Goal: Task Accomplishment & Management: Manage account settings

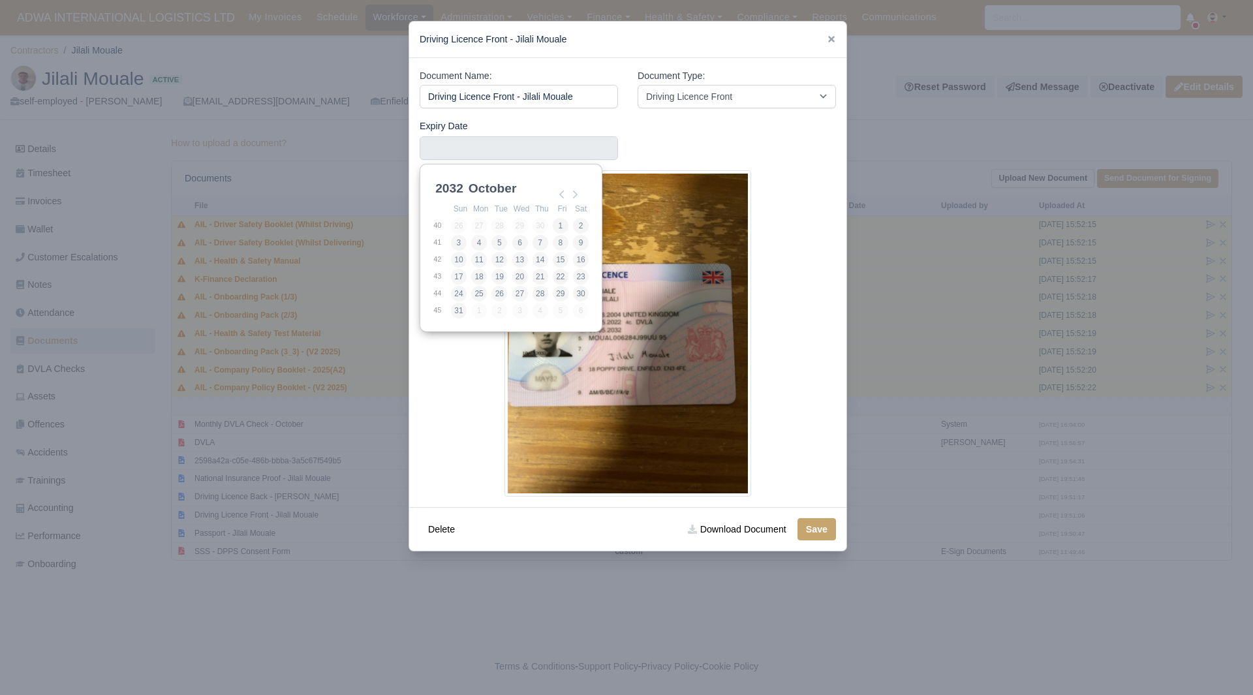
select select "driving-licence-front"
click at [469, 271] on td "17" at bounding box center [460, 276] width 20 height 17
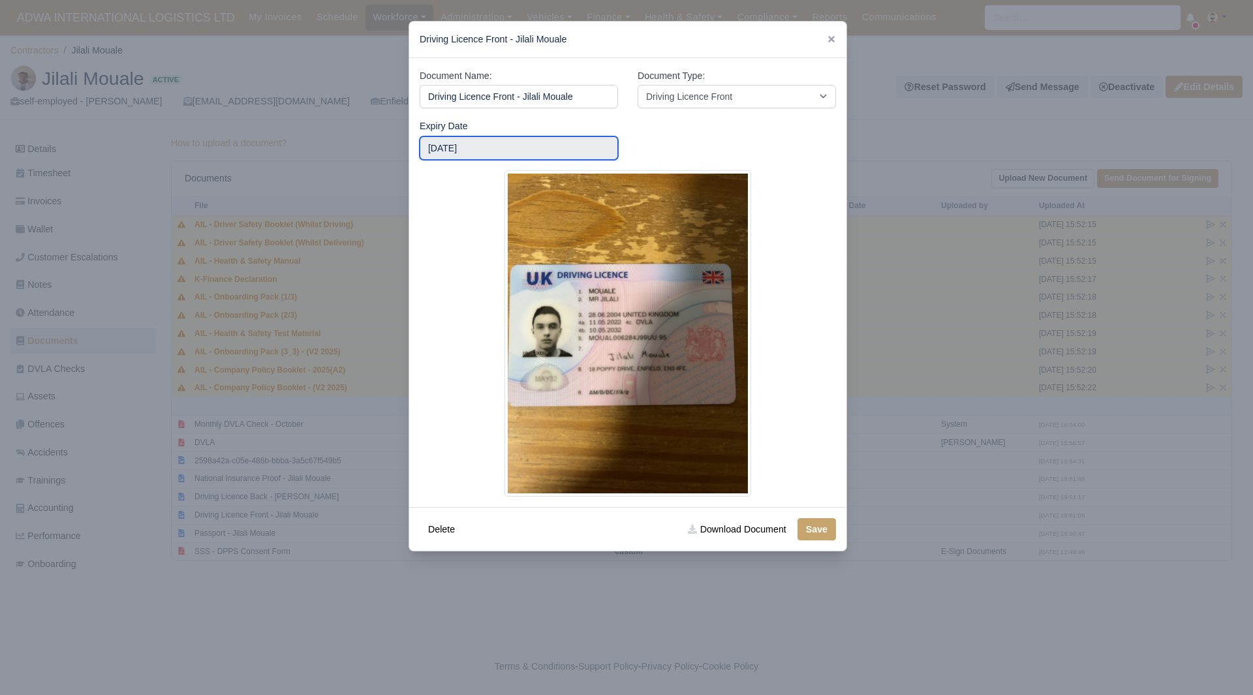
click at [522, 152] on input "2032-10-08" at bounding box center [519, 147] width 198 height 23
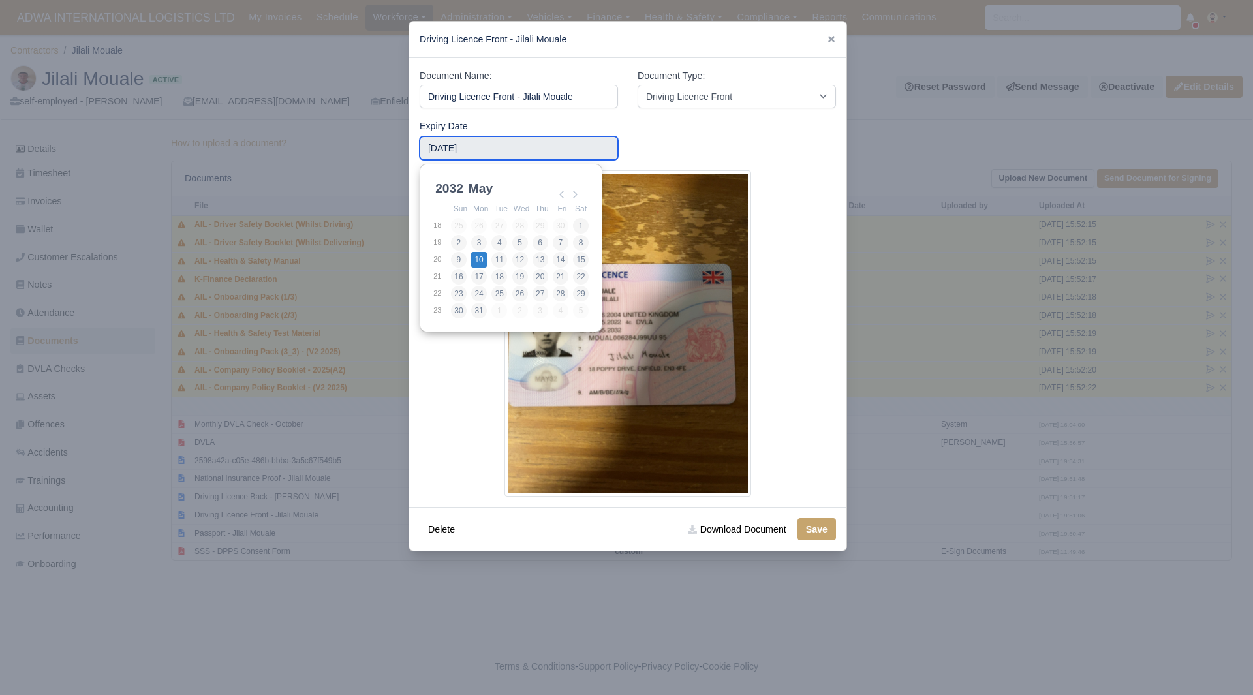
type input "2032-05-10"
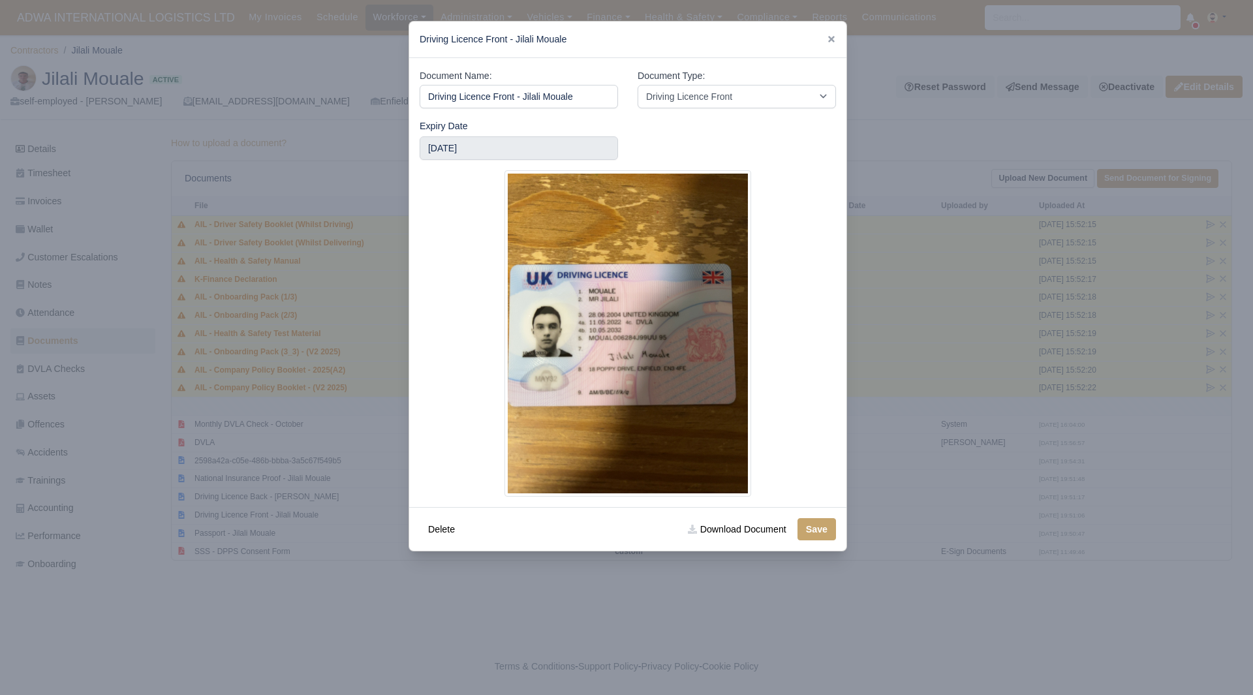
click at [816, 516] on div "Delete Download Document Save" at bounding box center [627, 529] width 437 height 44
click at [815, 533] on button "Save" at bounding box center [817, 529] width 39 height 22
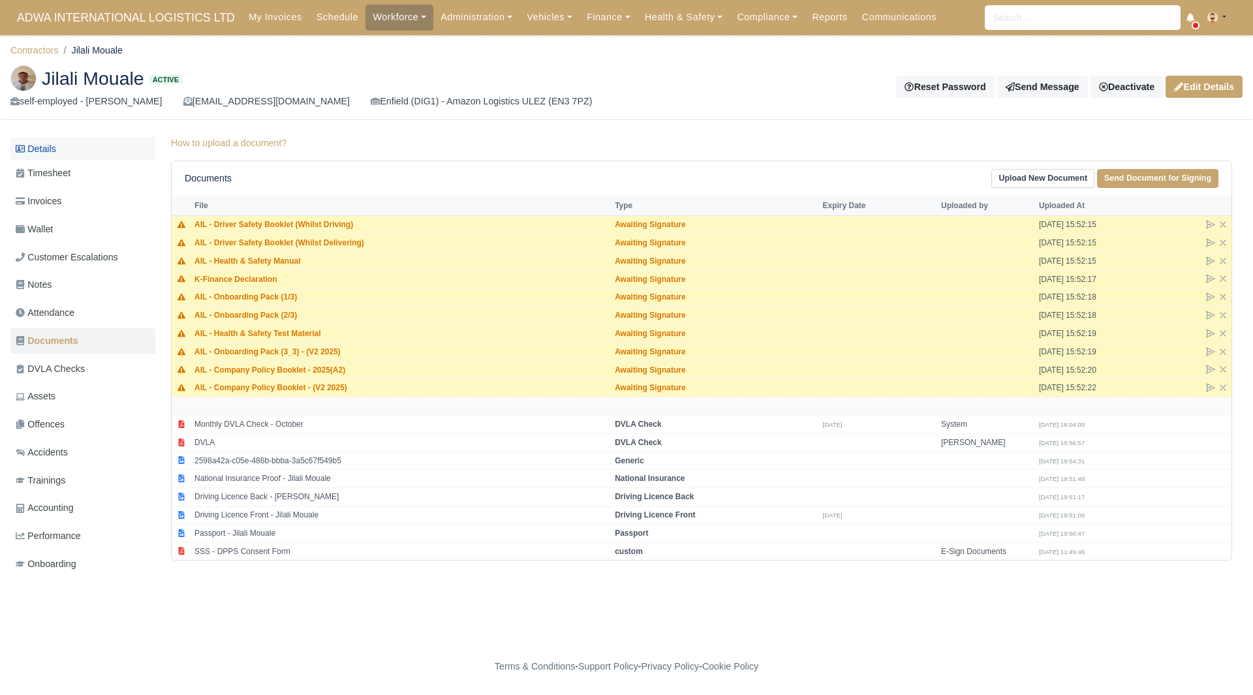
click at [99, 155] on link "Details" at bounding box center [82, 149] width 145 height 24
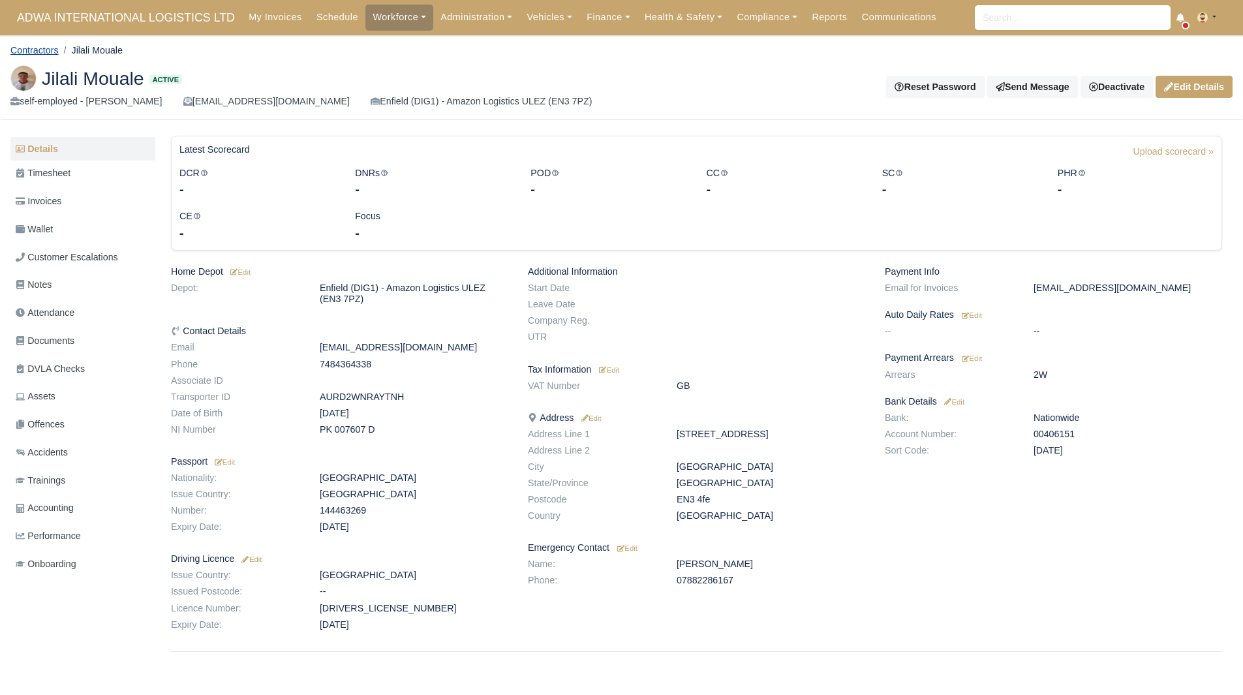
click at [48, 53] on link "Contractors" at bounding box center [34, 50] width 48 height 10
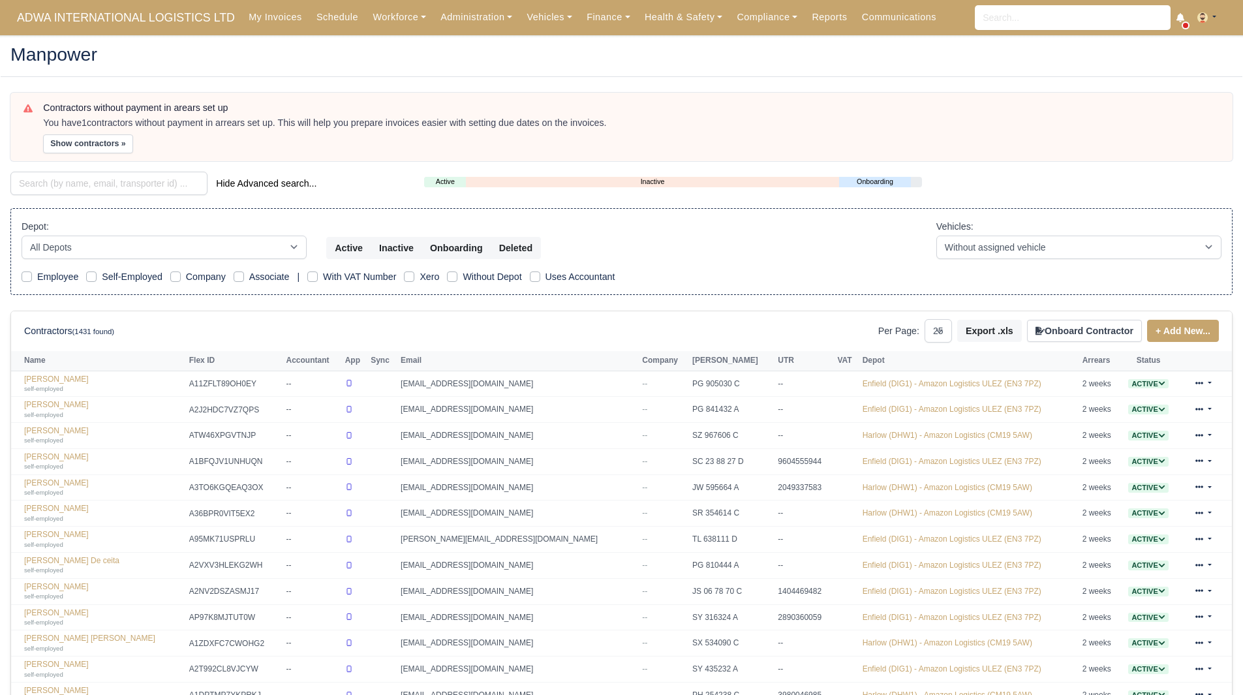
select select "25"
click at [97, 142] on button "Show contractors »" at bounding box center [88, 143] width 90 height 19
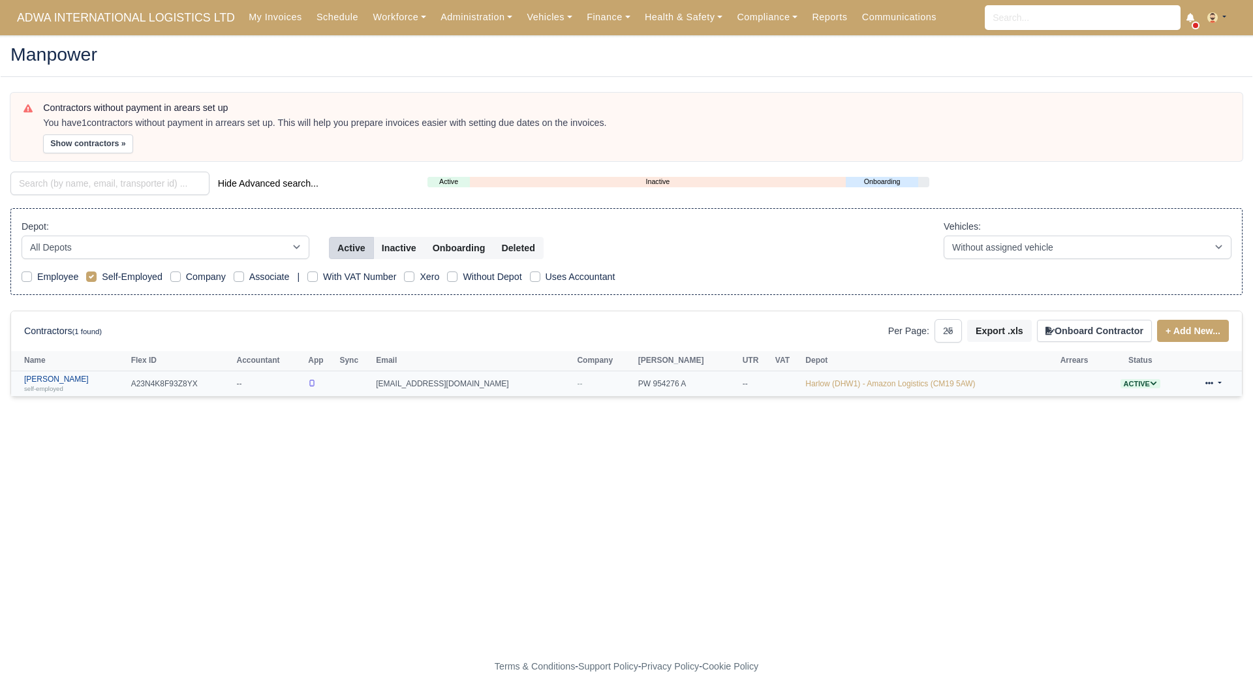
click at [57, 379] on link "Mohammed Ahmed self-employed" at bounding box center [74, 384] width 101 height 19
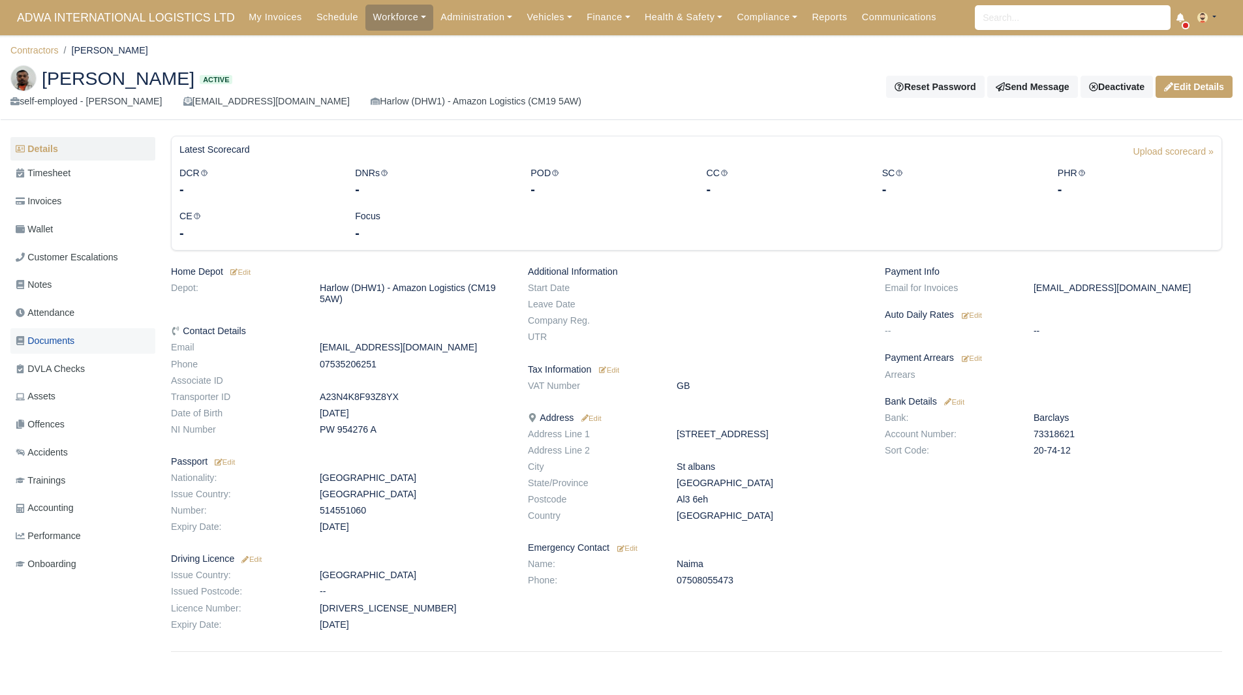
click at [81, 343] on link "Documents" at bounding box center [82, 340] width 145 height 25
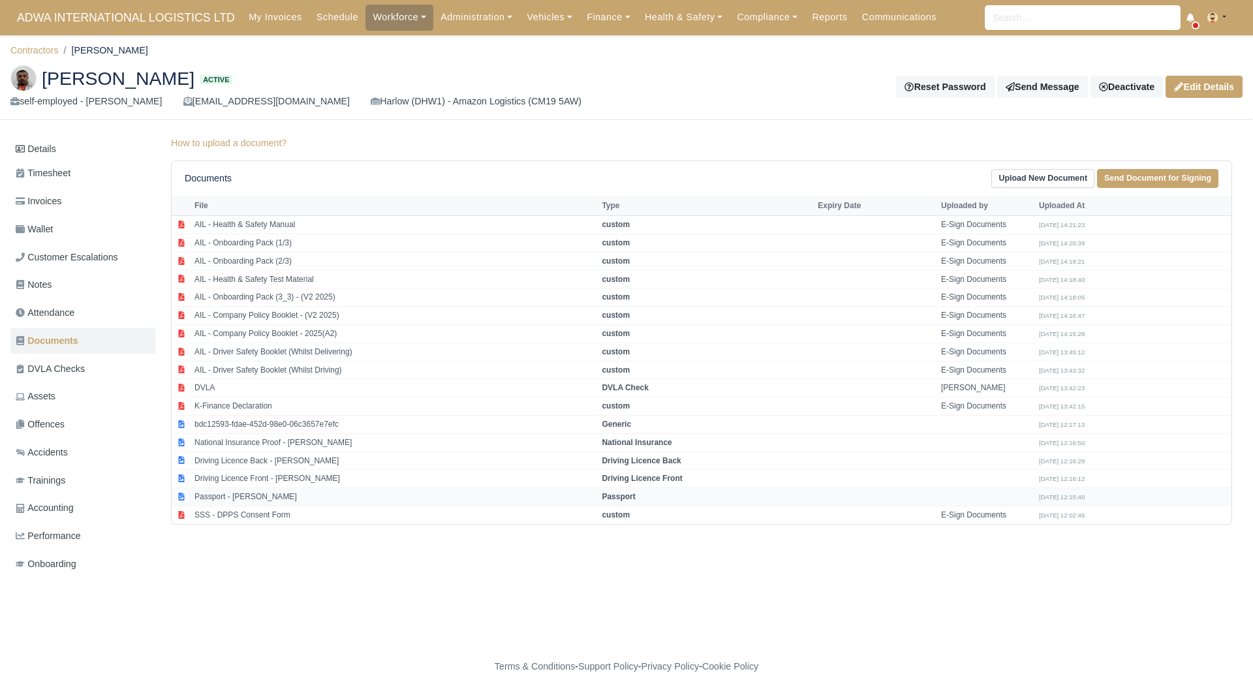
click at [319, 494] on td "Passport - Mohammed Ahmed" at bounding box center [394, 497] width 407 height 18
select select "passport"
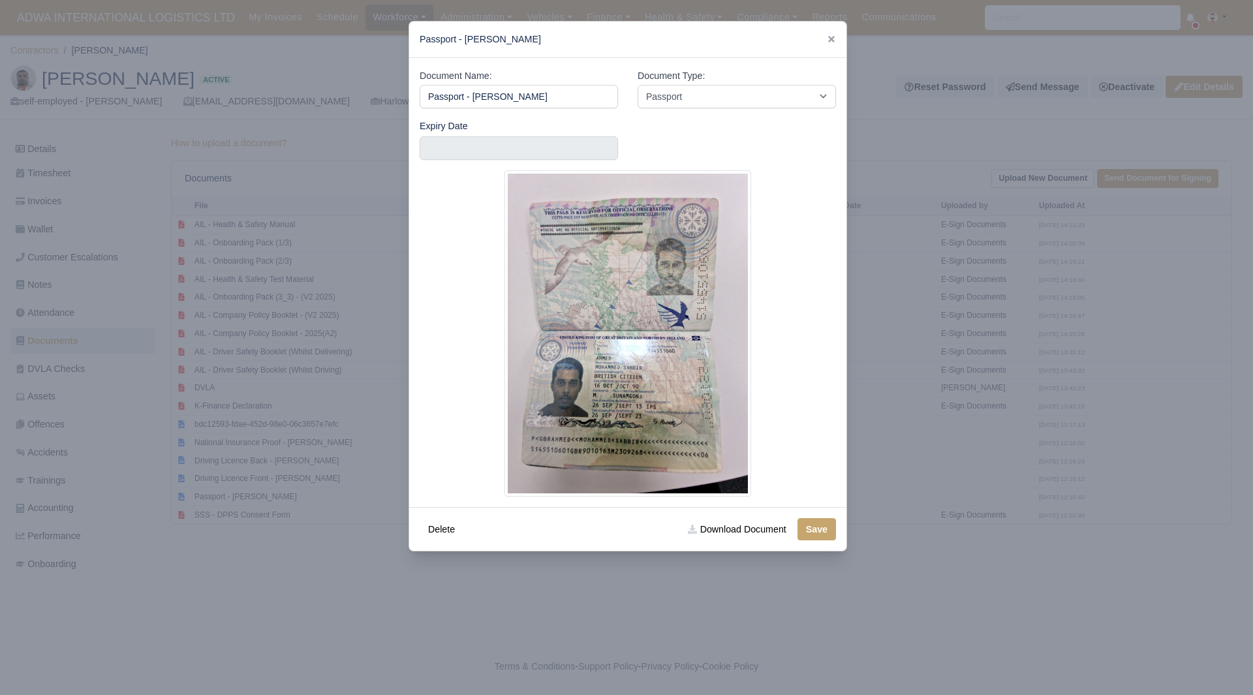
click at [912, 431] on div at bounding box center [626, 347] width 1253 height 695
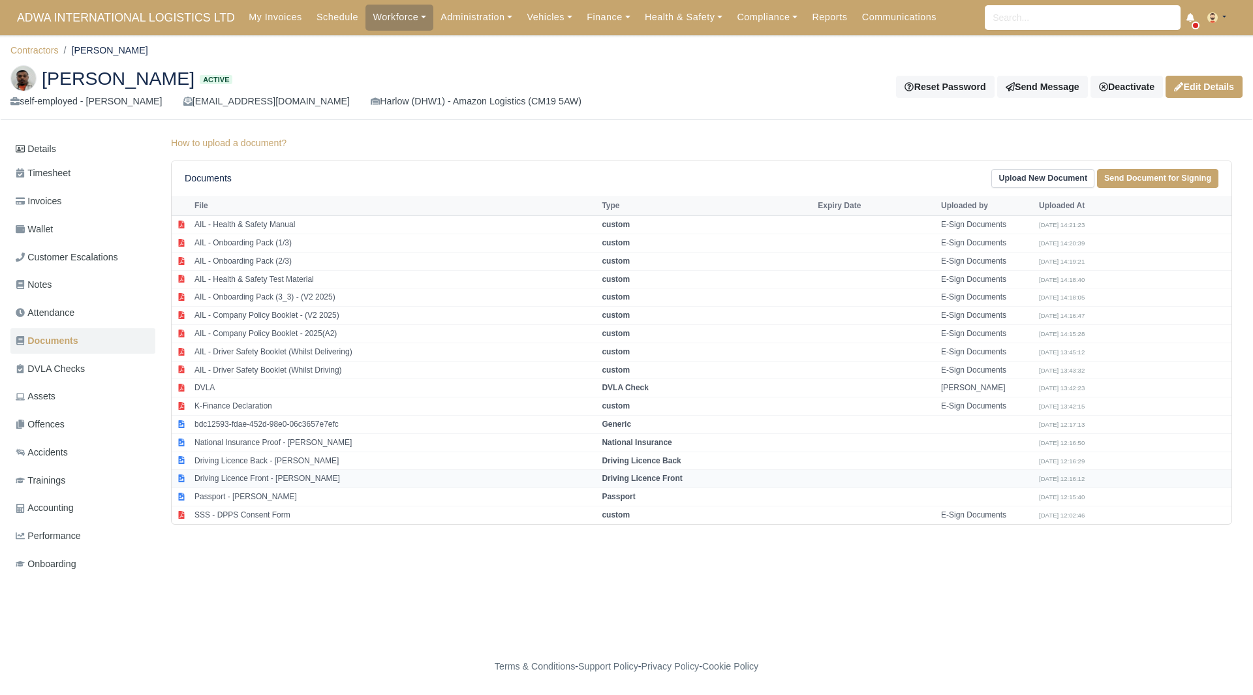
click at [339, 483] on td "Driving Licence Front - Mohammed Ahmed" at bounding box center [394, 479] width 407 height 18
select select "driving-licence-front"
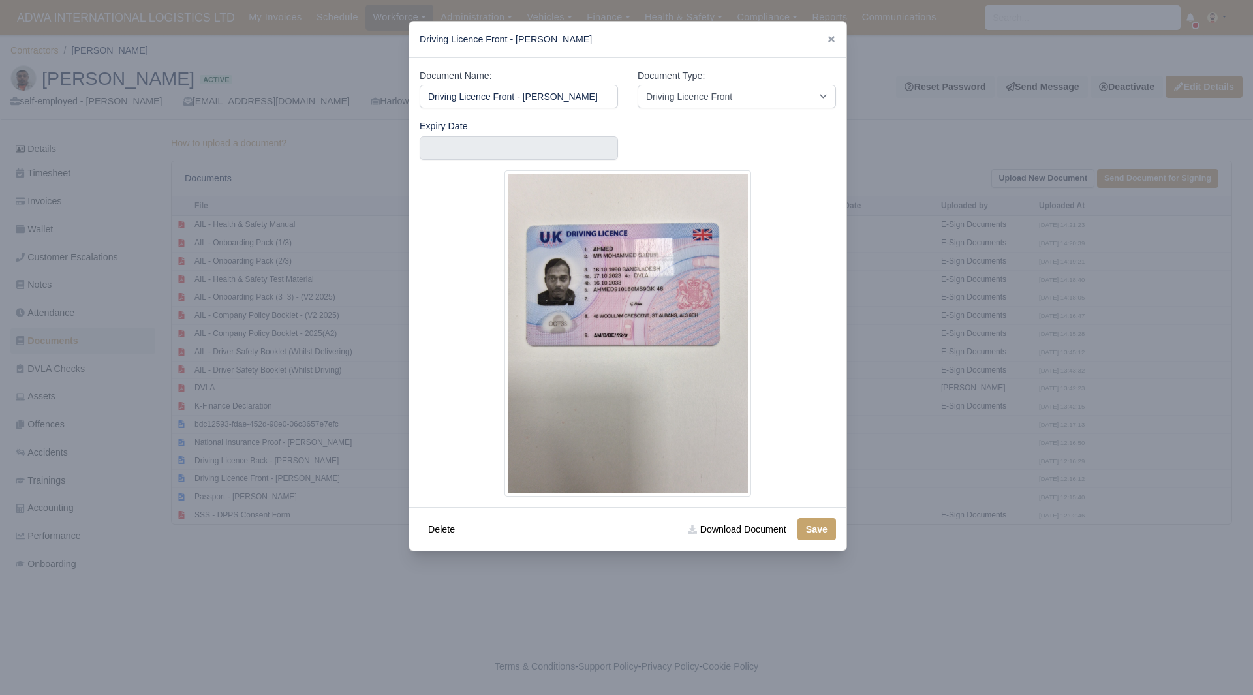
click at [523, 90] on input "Driving Licence Front - Mohammed Ahmed" at bounding box center [519, 96] width 198 height 23
click at [637, 146] on div "Expiry Date" at bounding box center [628, 145] width 436 height 52
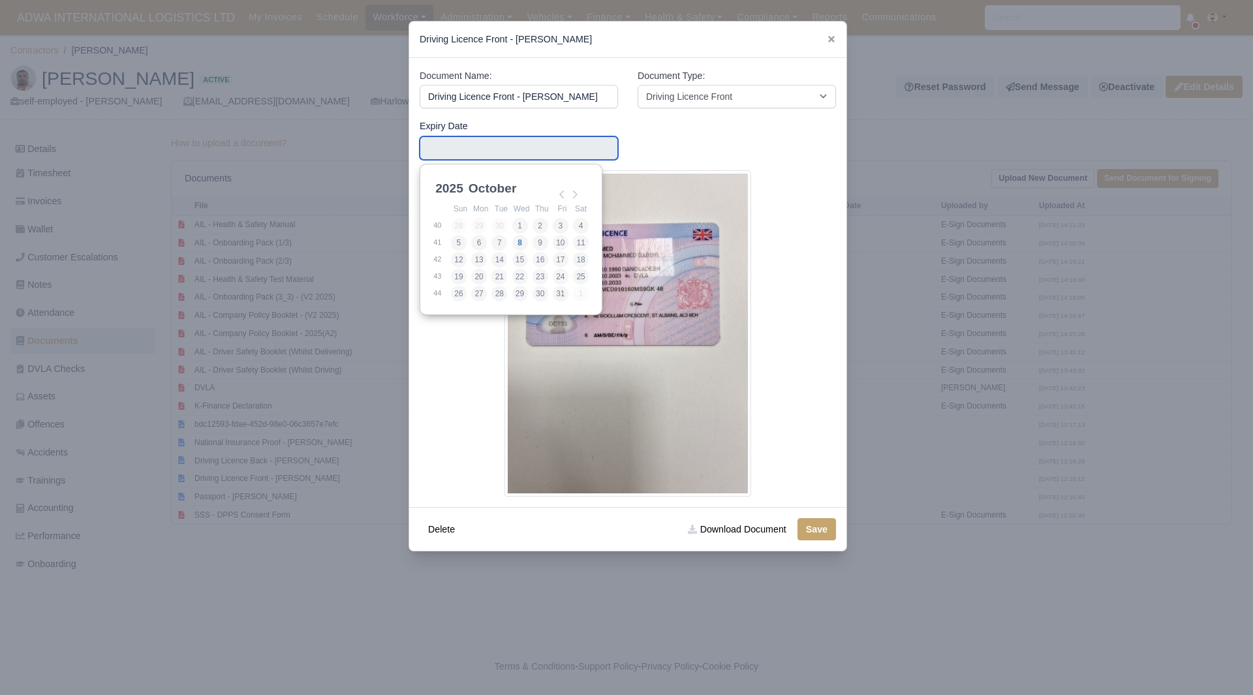
click at [563, 153] on input "Use the arrow keys to pick a date" at bounding box center [519, 147] width 198 height 23
click at [442, 187] on select "2025 2026 2027 2028 2029 2030 2031 2032 2033 2034 2035 2036 2037 2038 2039 2040…" at bounding box center [462, 195] width 59 height 27
click at [584, 153] on input "2033-04-20" at bounding box center [519, 147] width 198 height 23
type input "2033-10-16"
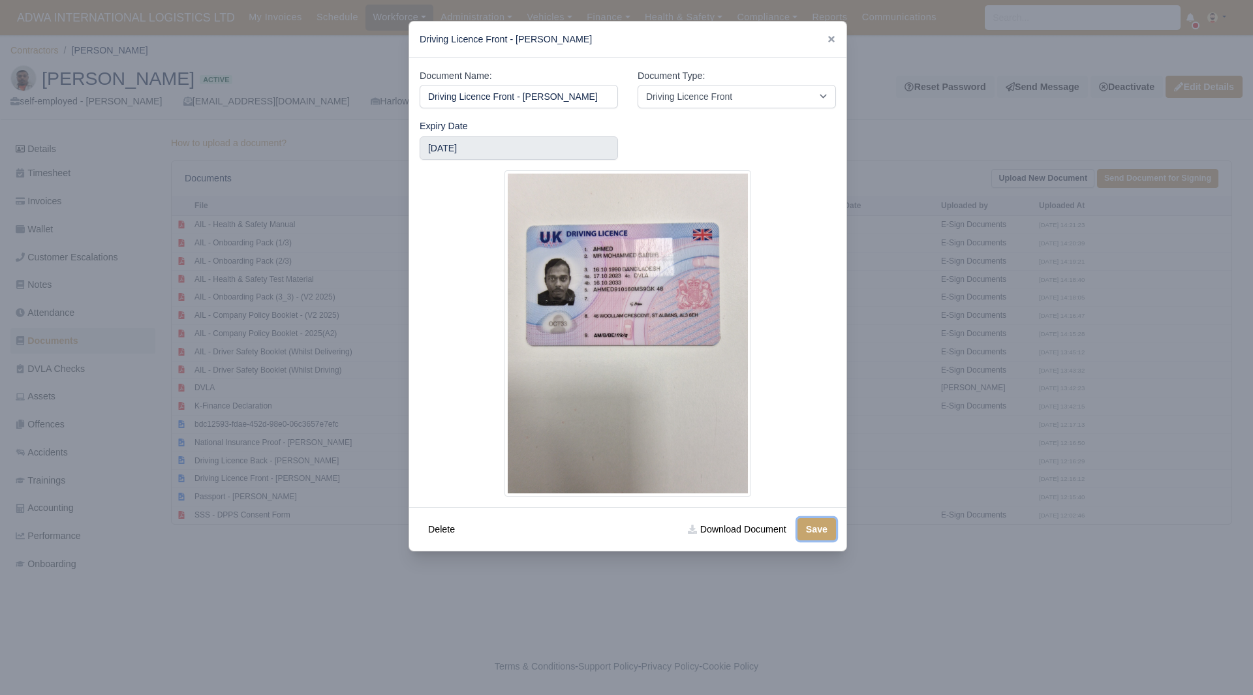
click at [830, 528] on button "Save" at bounding box center [817, 529] width 39 height 22
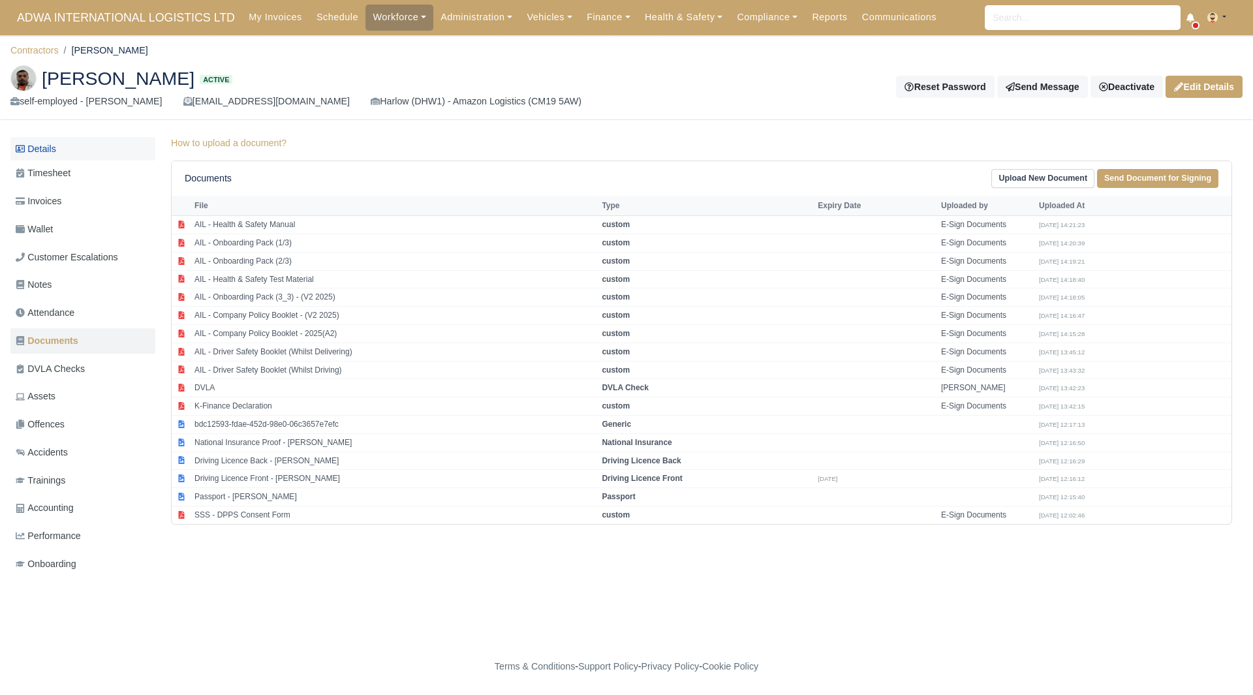
click at [86, 137] on link "Details" at bounding box center [82, 149] width 145 height 24
click at [80, 145] on link "Details" at bounding box center [82, 149] width 145 height 24
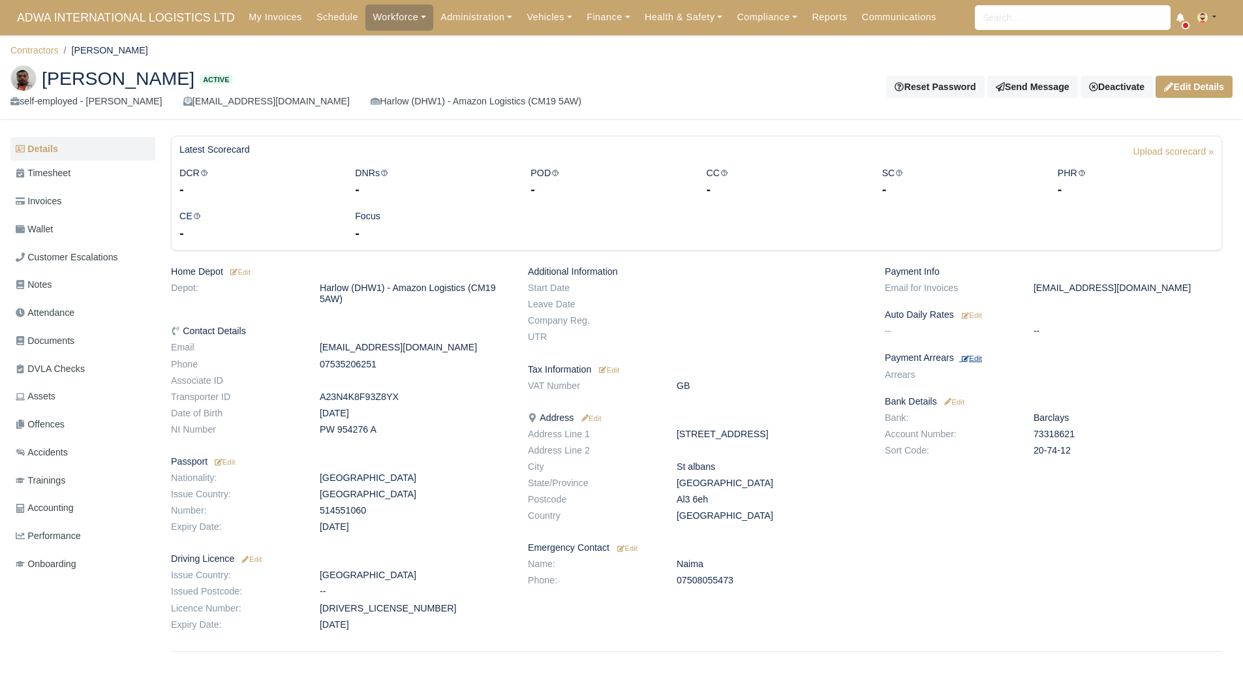
click at [971, 357] on small "Edit" at bounding box center [972, 358] width 20 height 8
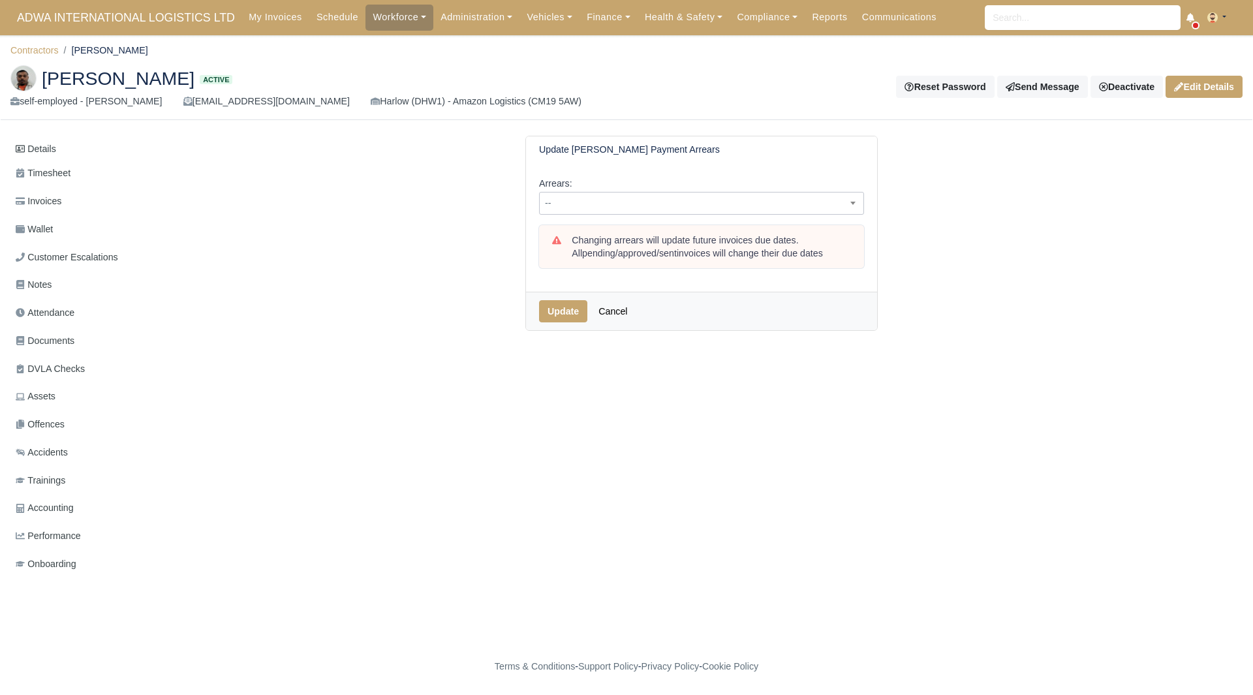
click at [639, 204] on span "--" at bounding box center [702, 203] width 324 height 16
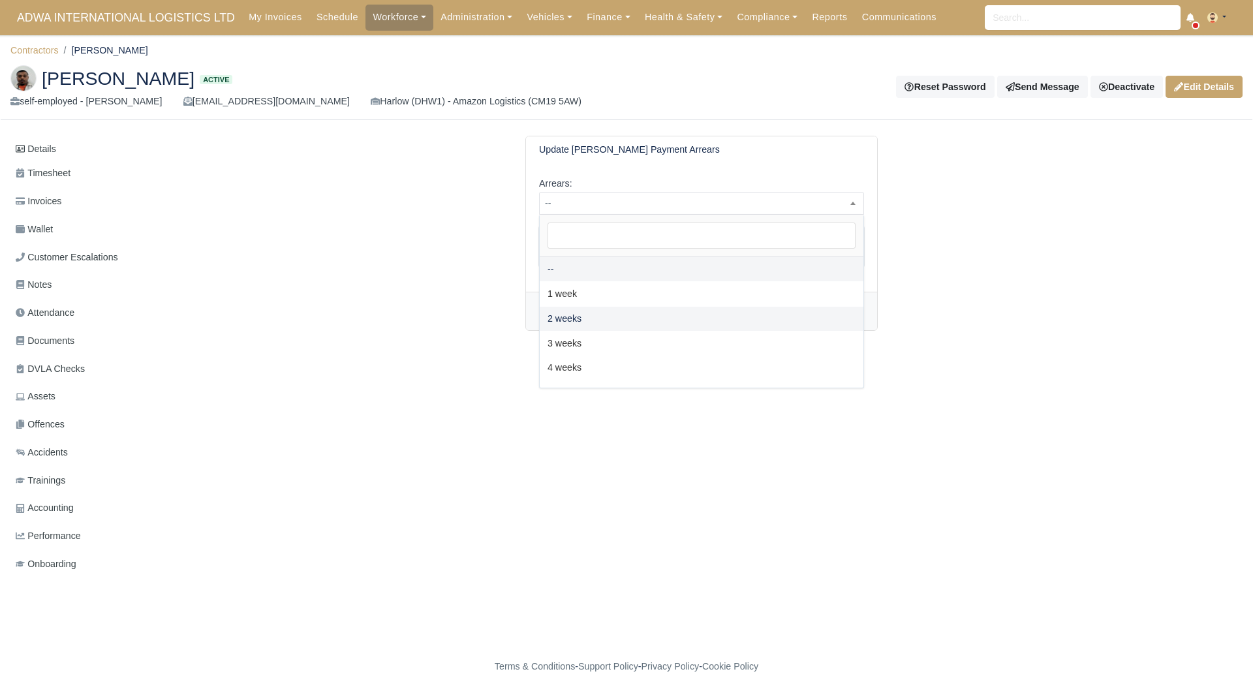
select select "2W"
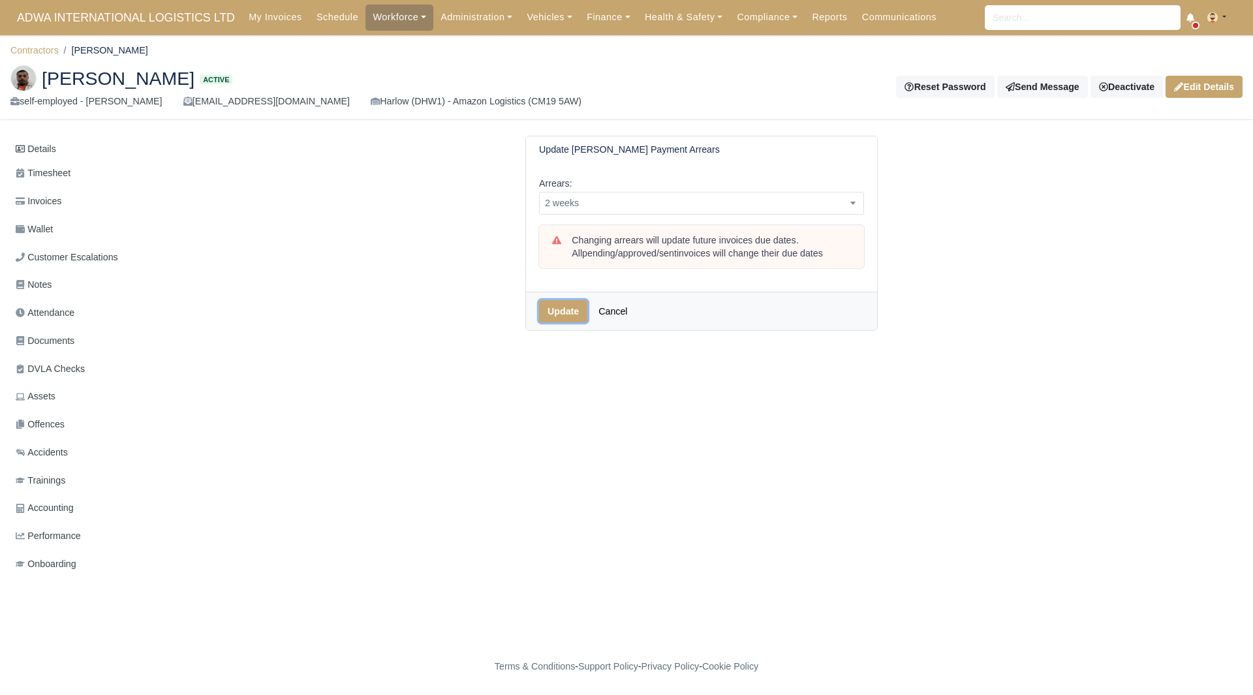
click at [561, 311] on button "Update" at bounding box center [563, 311] width 48 height 22
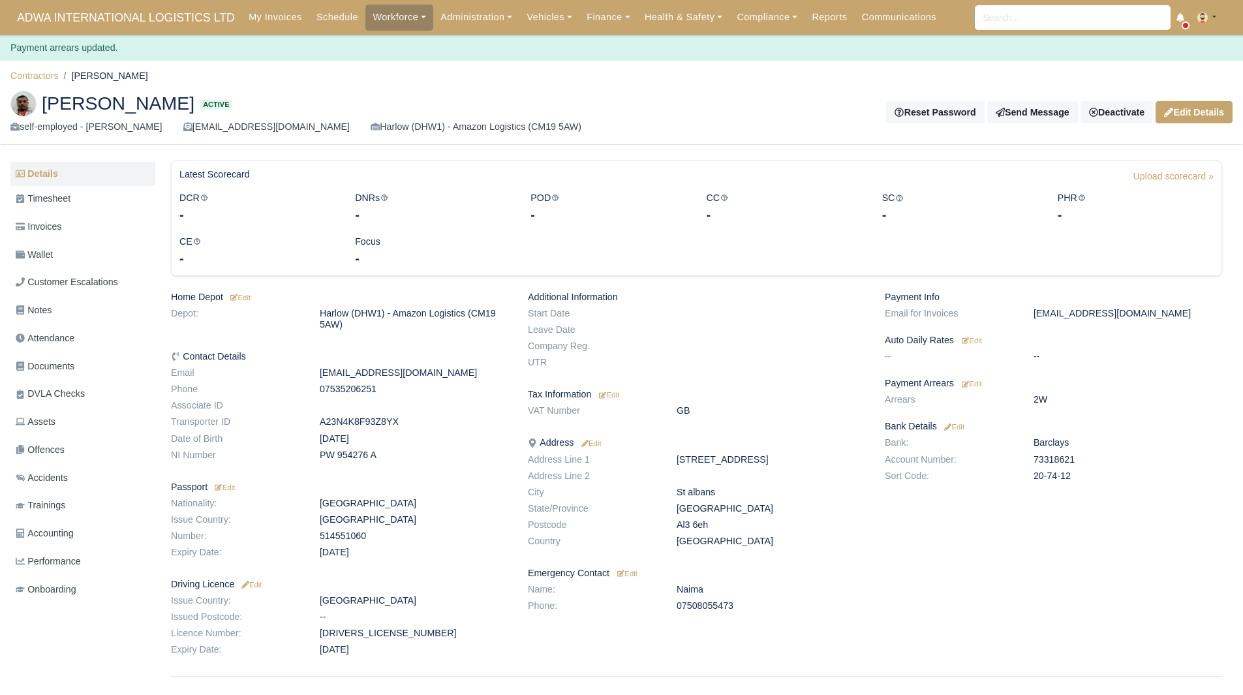
click at [45, 67] on ol "Contractors [PERSON_NAME]" at bounding box center [621, 76] width 1223 height 20
click at [45, 74] on link "Contractors" at bounding box center [34, 75] width 48 height 10
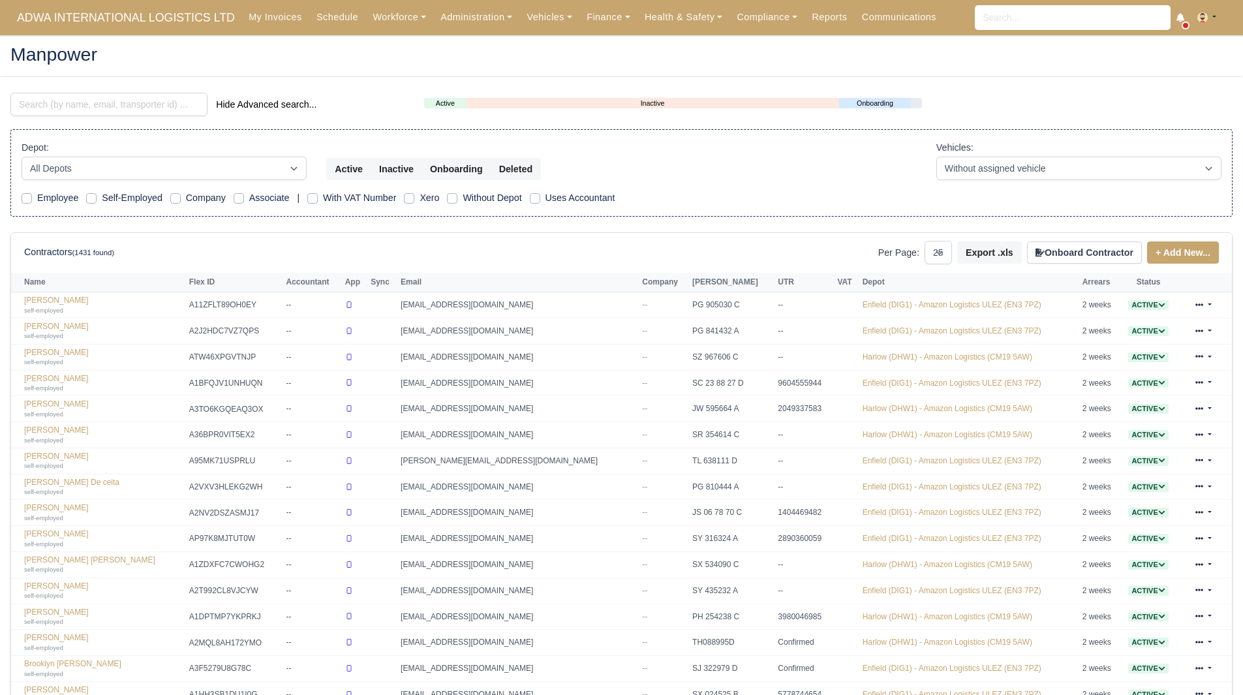
select select "25"
click at [599, 19] on link "Finance" at bounding box center [609, 17] width 58 height 25
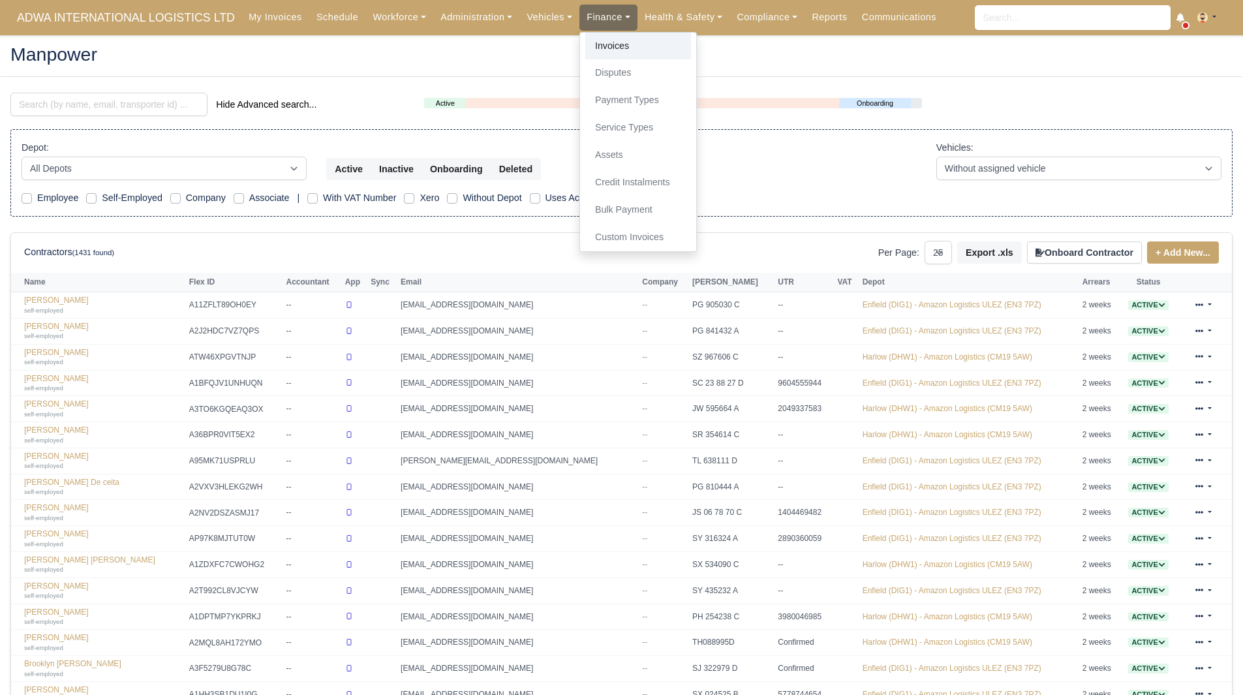
click at [609, 40] on link "Invoices" at bounding box center [639, 46] width 106 height 27
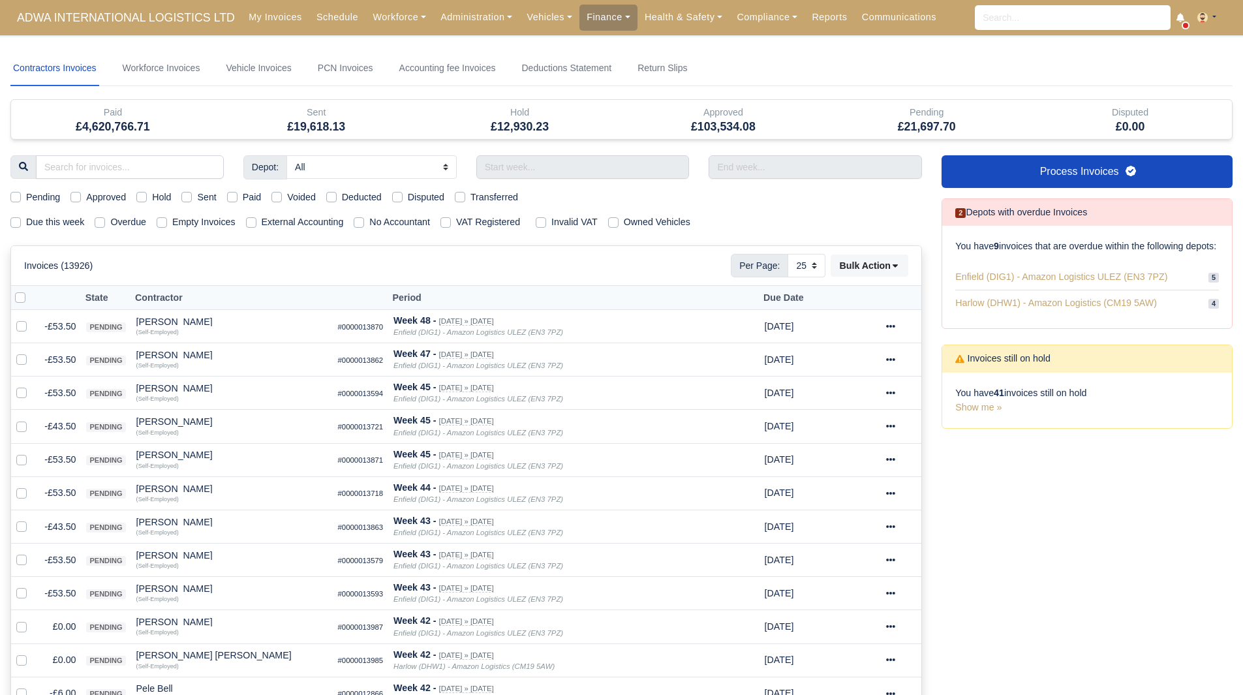
select select "25"
click at [59, 229] on label "Due this week" at bounding box center [55, 222] width 58 height 15
click at [21, 225] on input "Due this week" at bounding box center [15, 220] width 10 height 10
checkbox input "true"
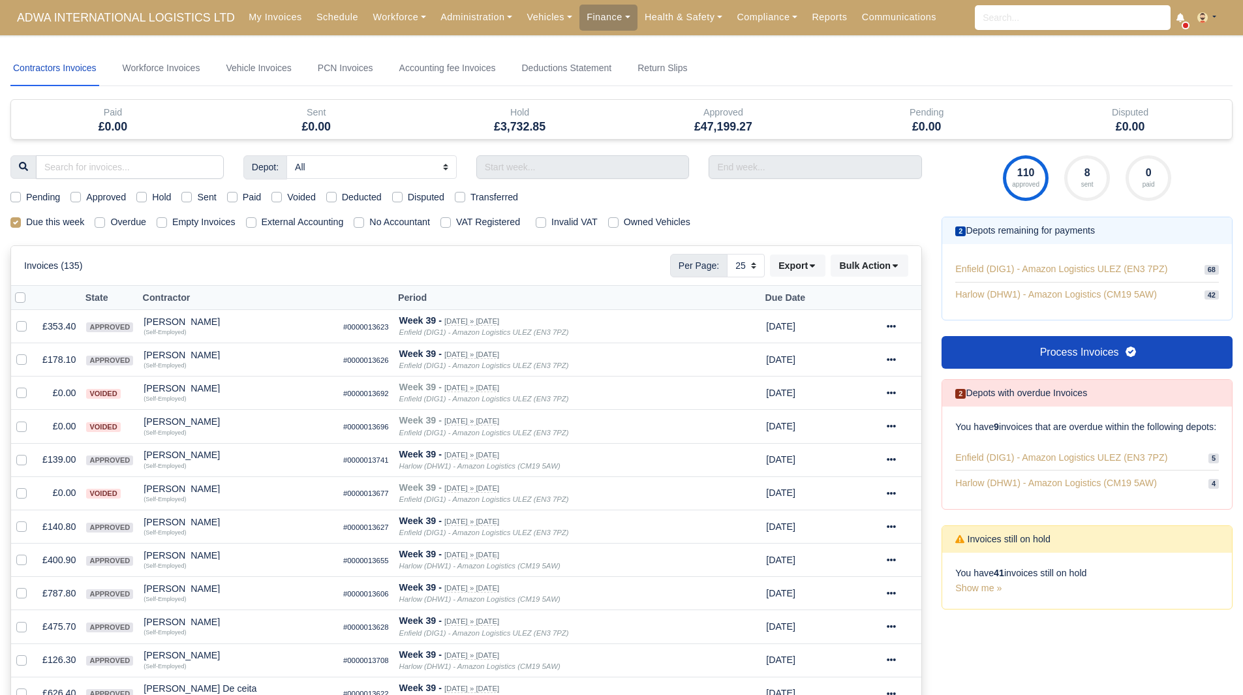
click at [31, 195] on label "Pending" at bounding box center [43, 197] width 34 height 15
click at [21, 195] on input "Pending" at bounding box center [15, 195] width 10 height 10
checkbox input "true"
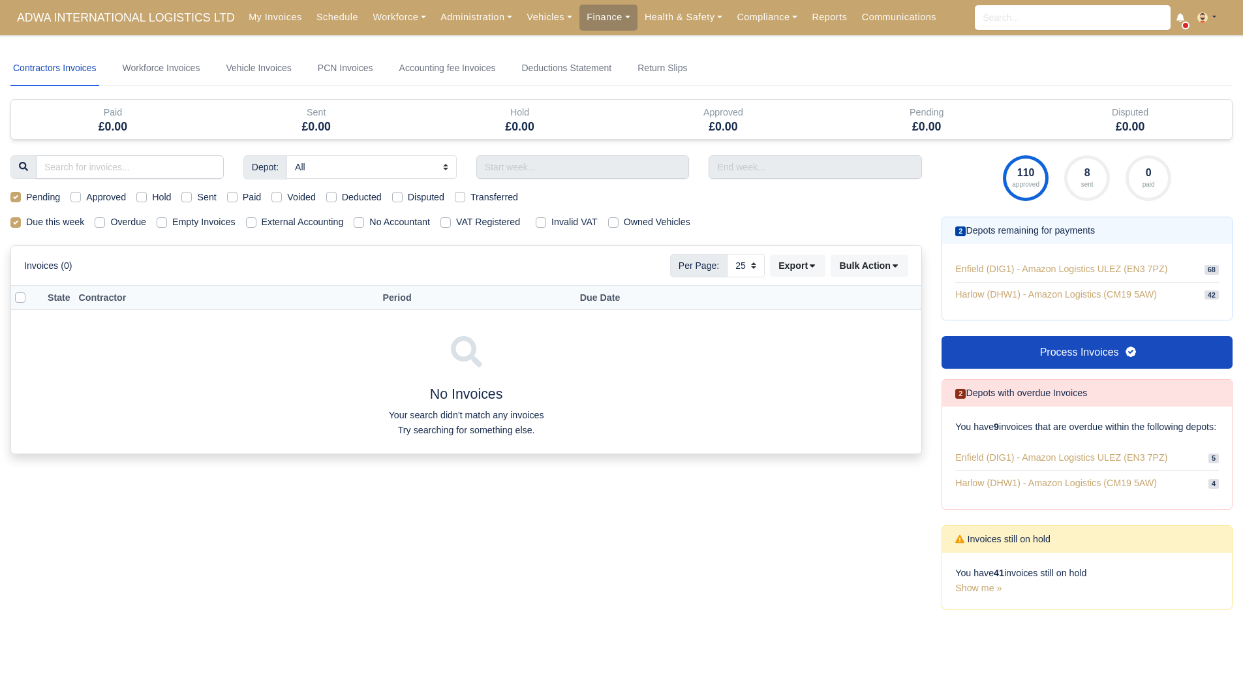
click at [31, 195] on label "Pending" at bounding box center [43, 197] width 34 height 15
click at [21, 195] on input "Pending" at bounding box center [15, 195] width 10 height 10
checkbox input "false"
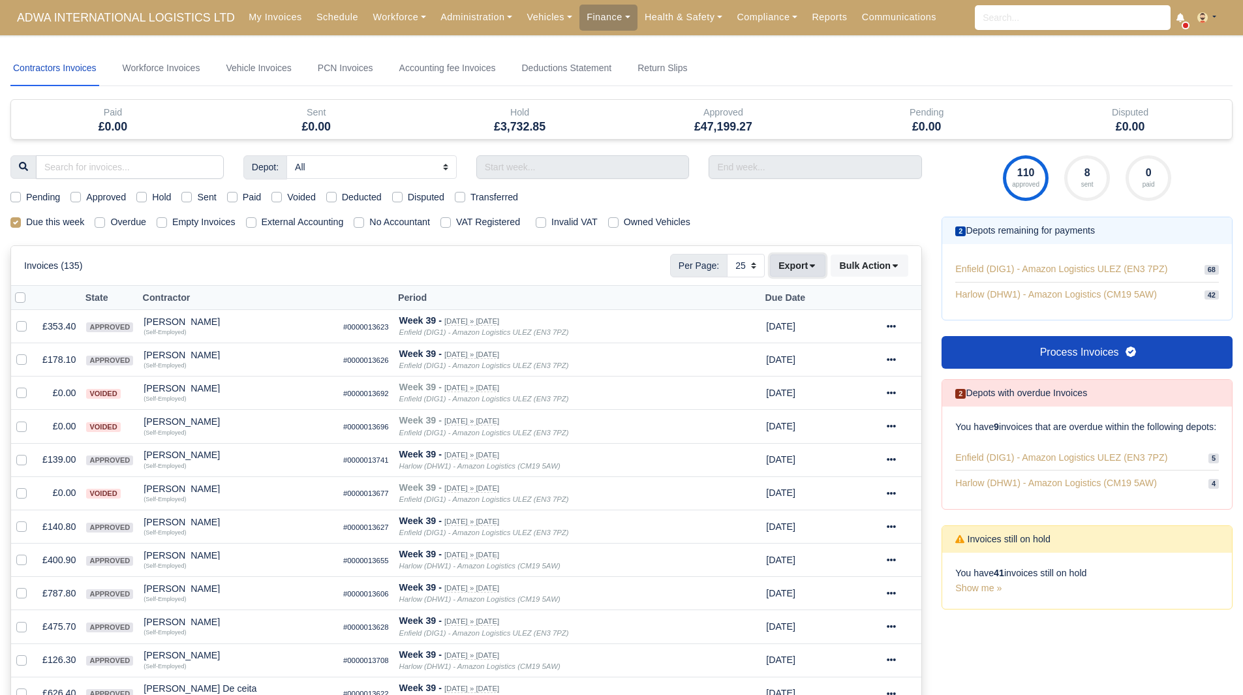
click at [815, 259] on button "Export" at bounding box center [797, 266] width 55 height 22
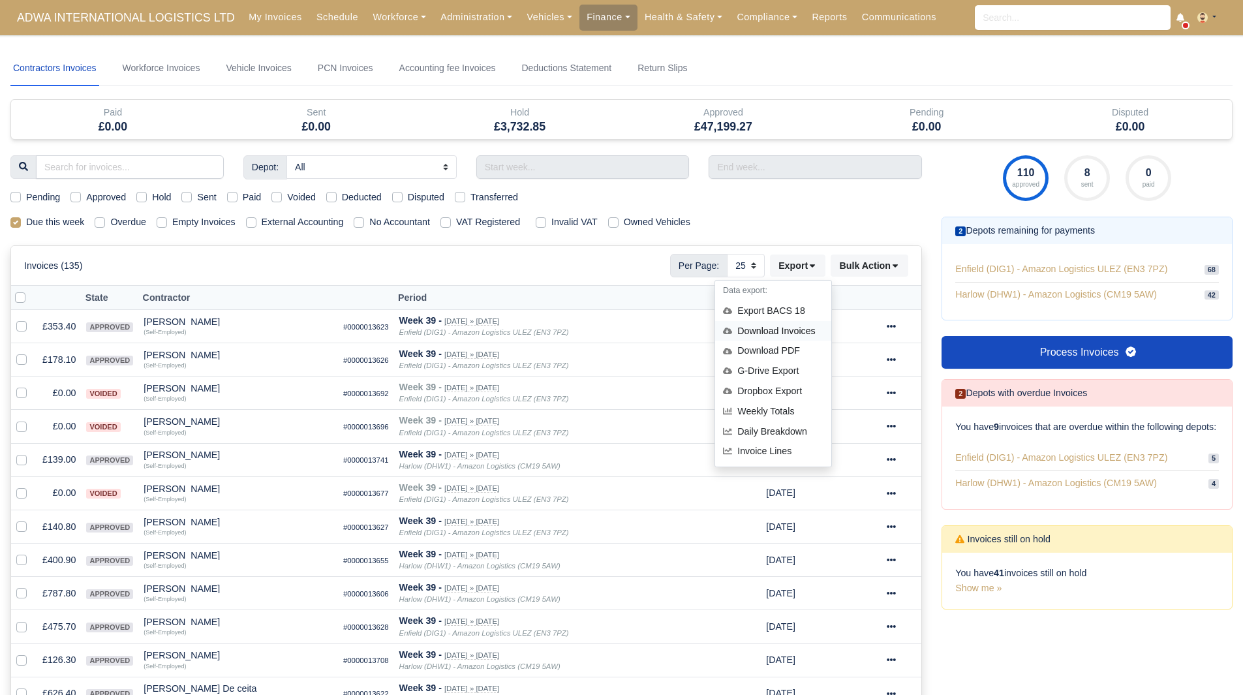
click at [790, 330] on div "Download Invoices" at bounding box center [773, 331] width 116 height 20
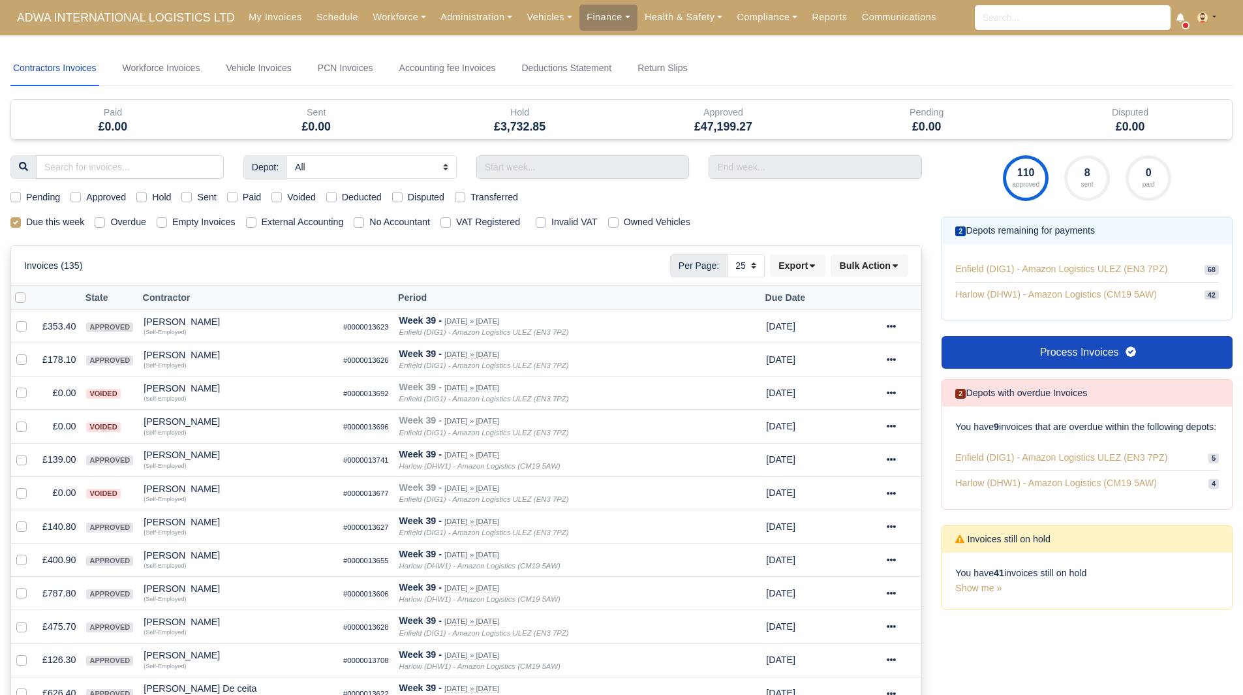
click at [61, 219] on label "Due this week" at bounding box center [55, 222] width 58 height 15
click at [21, 219] on input "Due this week" at bounding box center [15, 220] width 10 height 10
checkbox input "false"
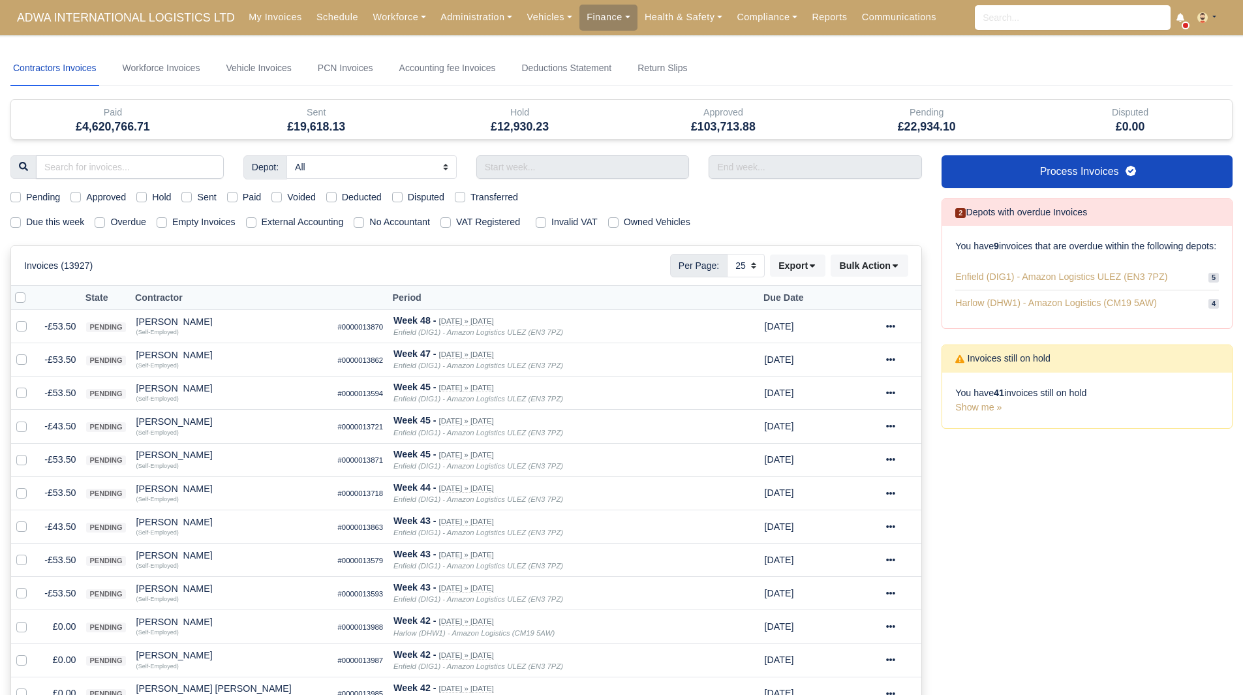
click at [57, 218] on label "Due this week" at bounding box center [55, 222] width 58 height 15
click at [21, 218] on input "Due this week" at bounding box center [15, 220] width 10 height 10
checkbox input "true"
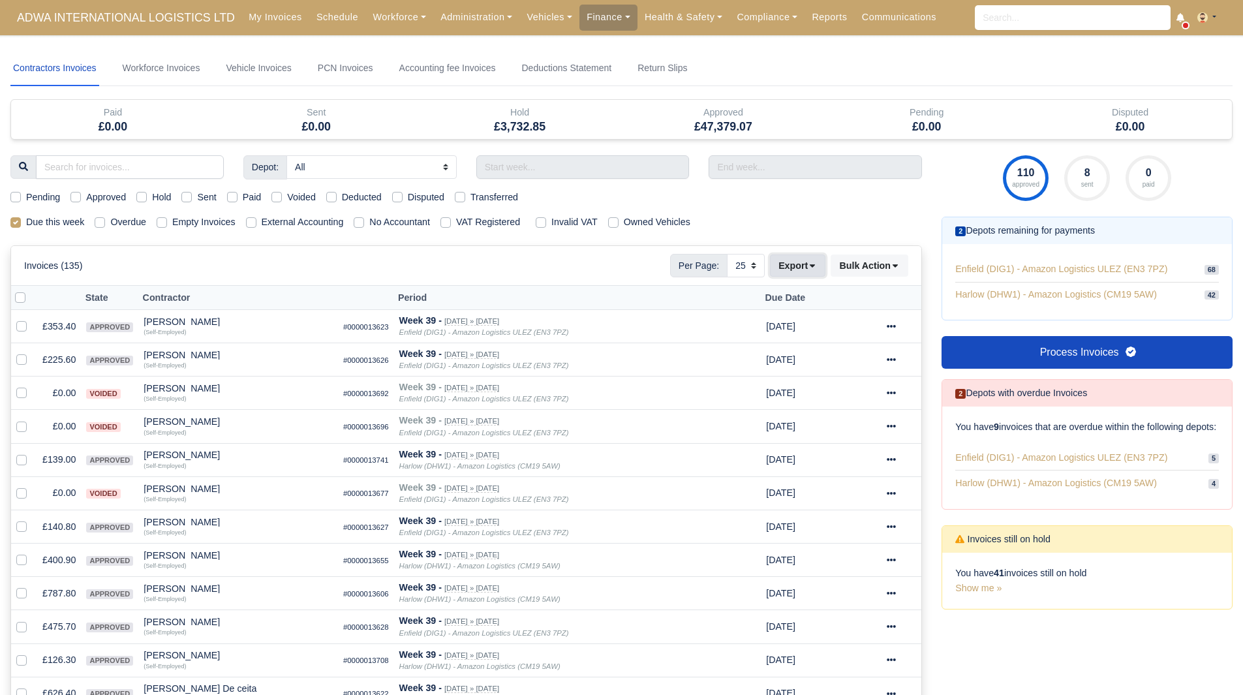
click at [781, 273] on button "Export" at bounding box center [797, 266] width 55 height 22
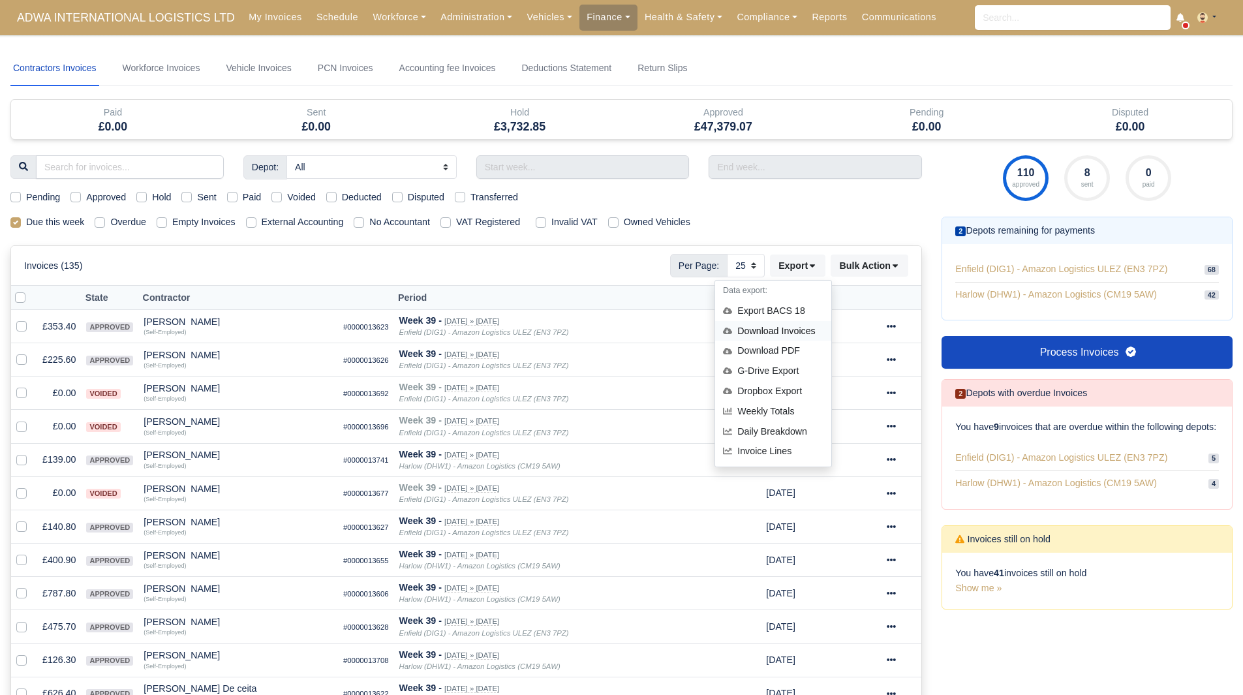
click at [811, 330] on div "Download Invoices" at bounding box center [773, 331] width 116 height 20
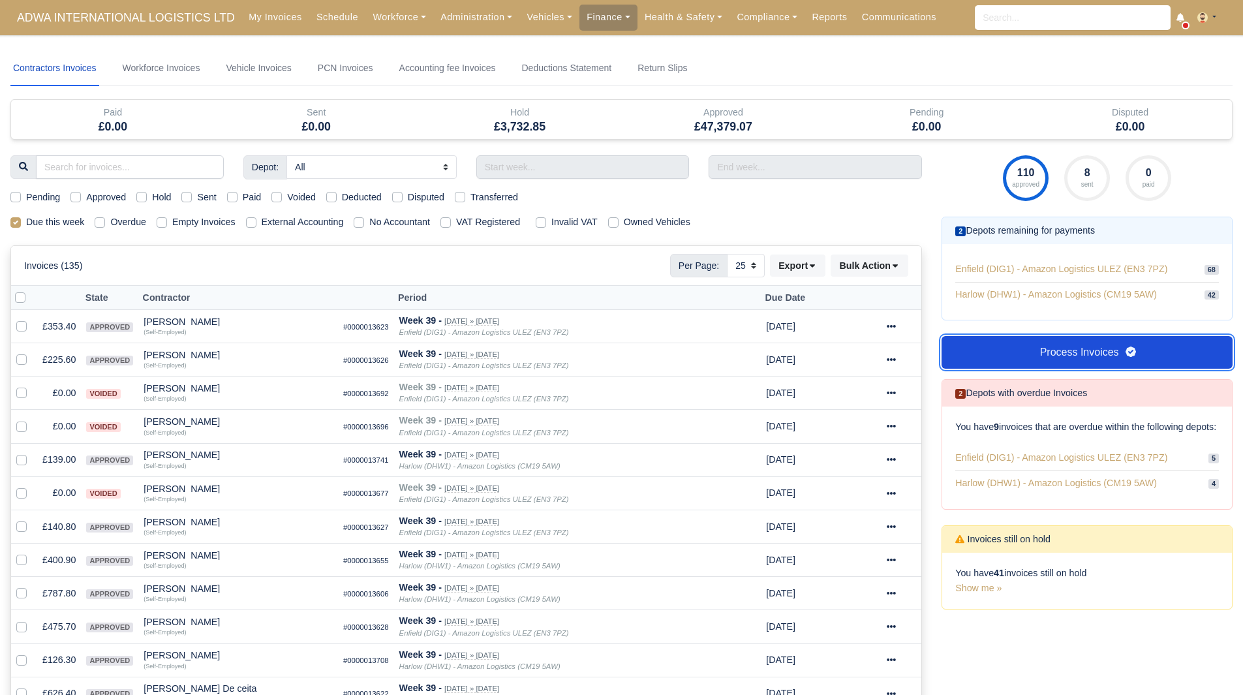
click at [1073, 352] on link "Process Invoices" at bounding box center [1087, 352] width 291 height 33
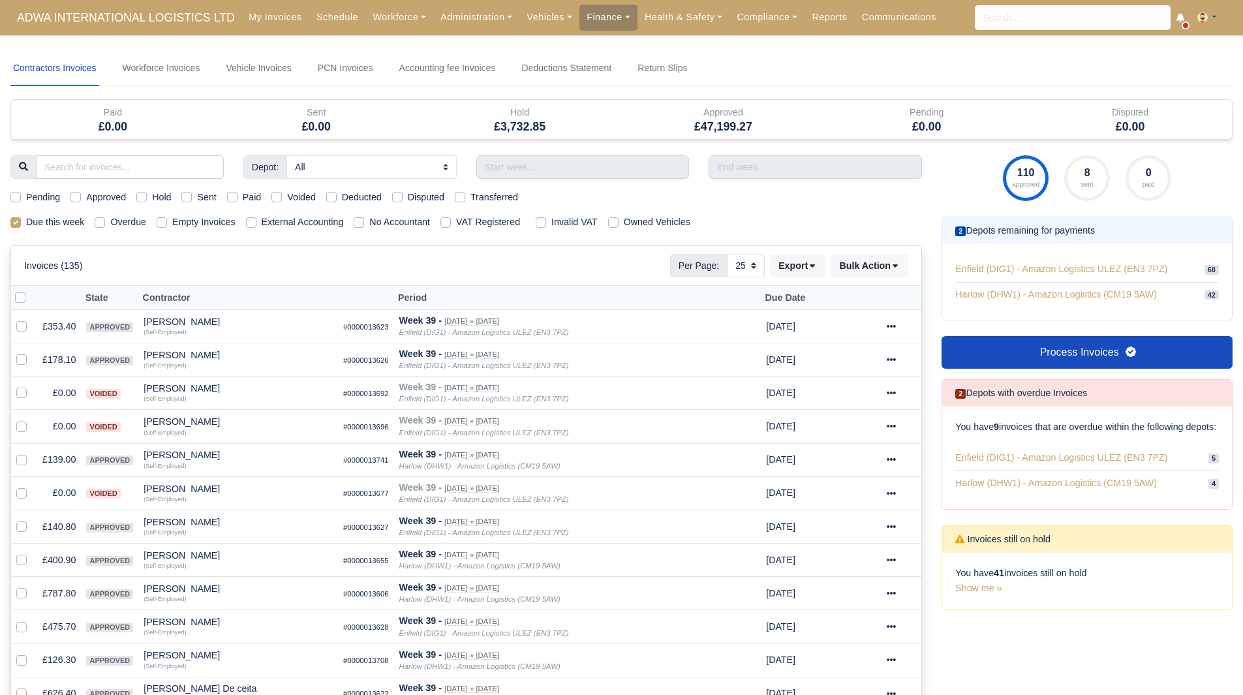
select select "25"
click at [376, 14] on link "Workforce" at bounding box center [400, 17] width 68 height 25
click at [383, 41] on link "Manpower" at bounding box center [424, 46] width 106 height 27
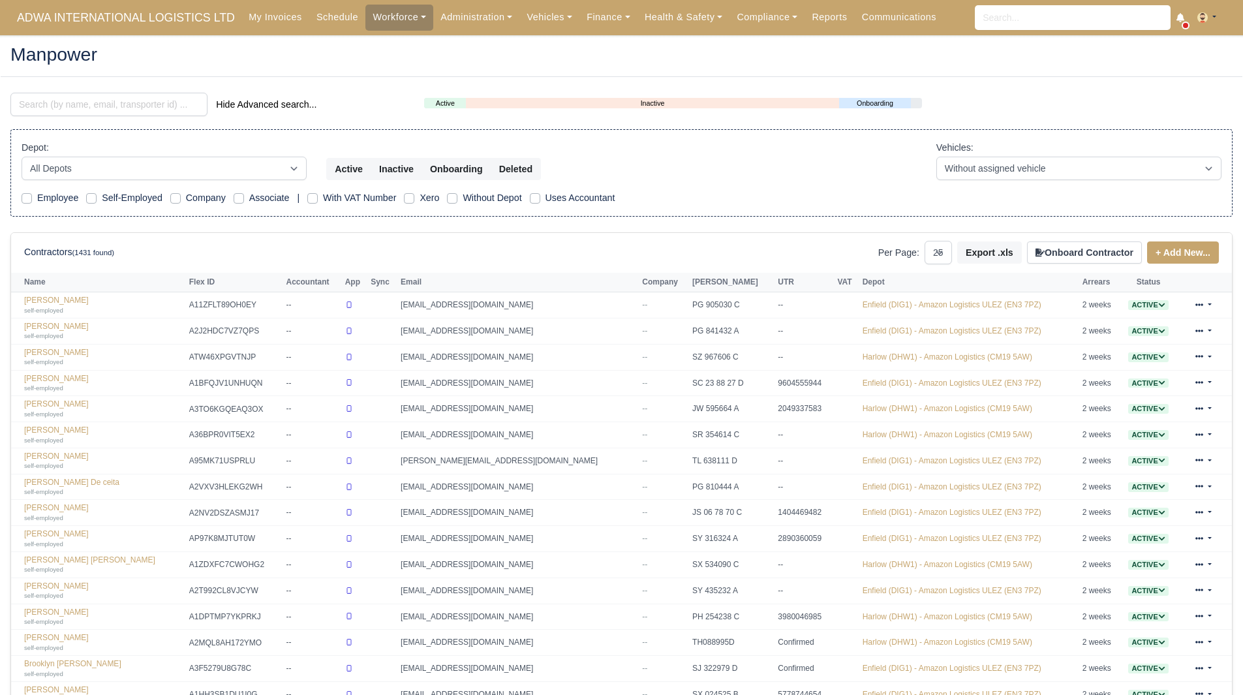
select select "25"
click at [75, 116] on div "Hide Advanced search..." at bounding box center [207, 104] width 394 height 23
click at [85, 108] on input "search" at bounding box center [108, 104] width 197 height 23
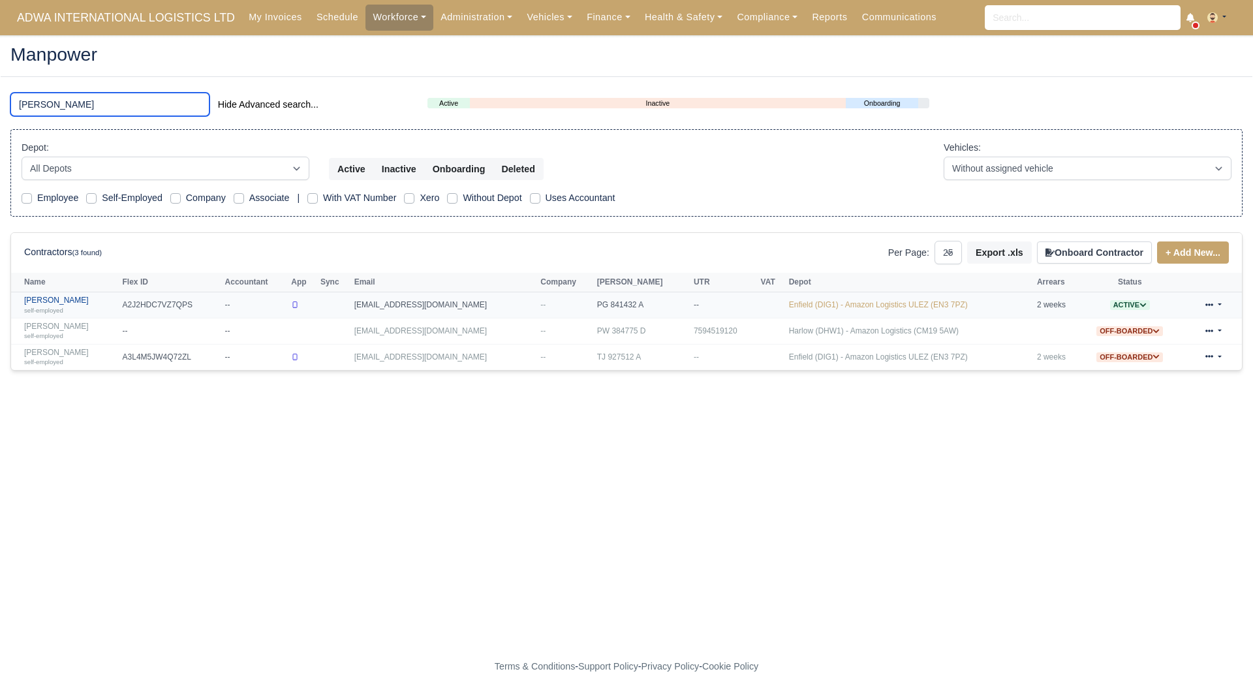
type input "abbas"
click at [70, 300] on link "Abbas Rehman self-employed" at bounding box center [70, 305] width 92 height 19
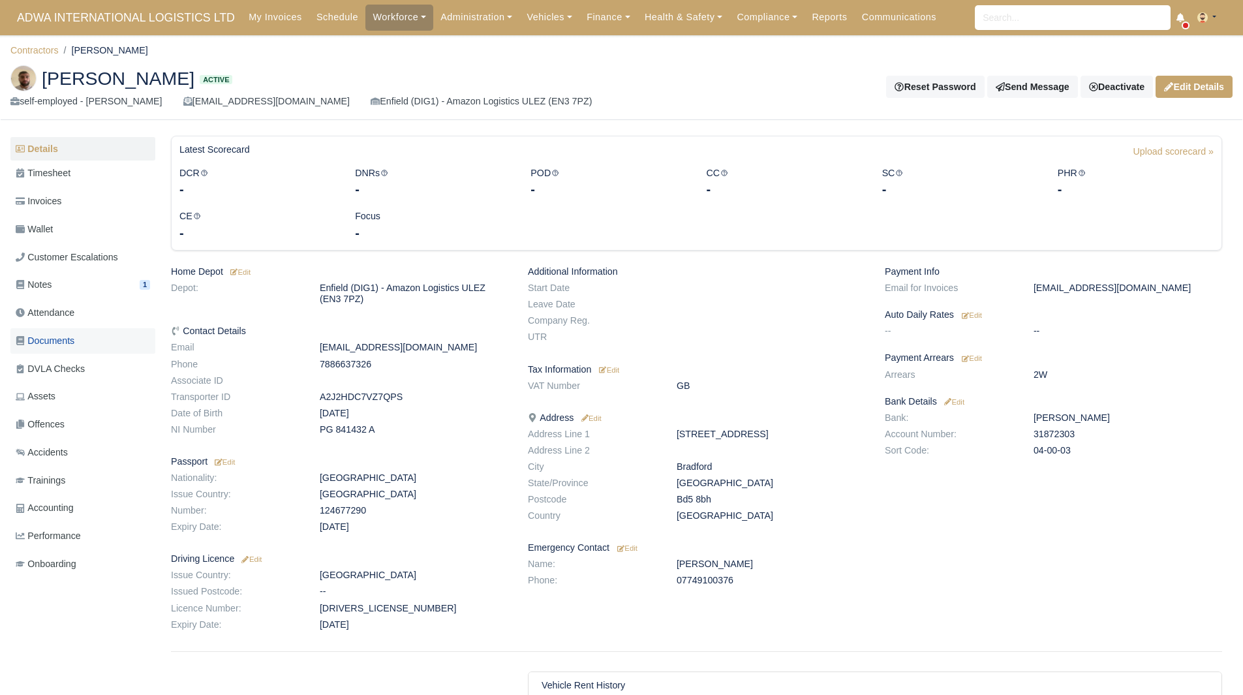
click at [79, 348] on link "Documents" at bounding box center [82, 340] width 145 height 25
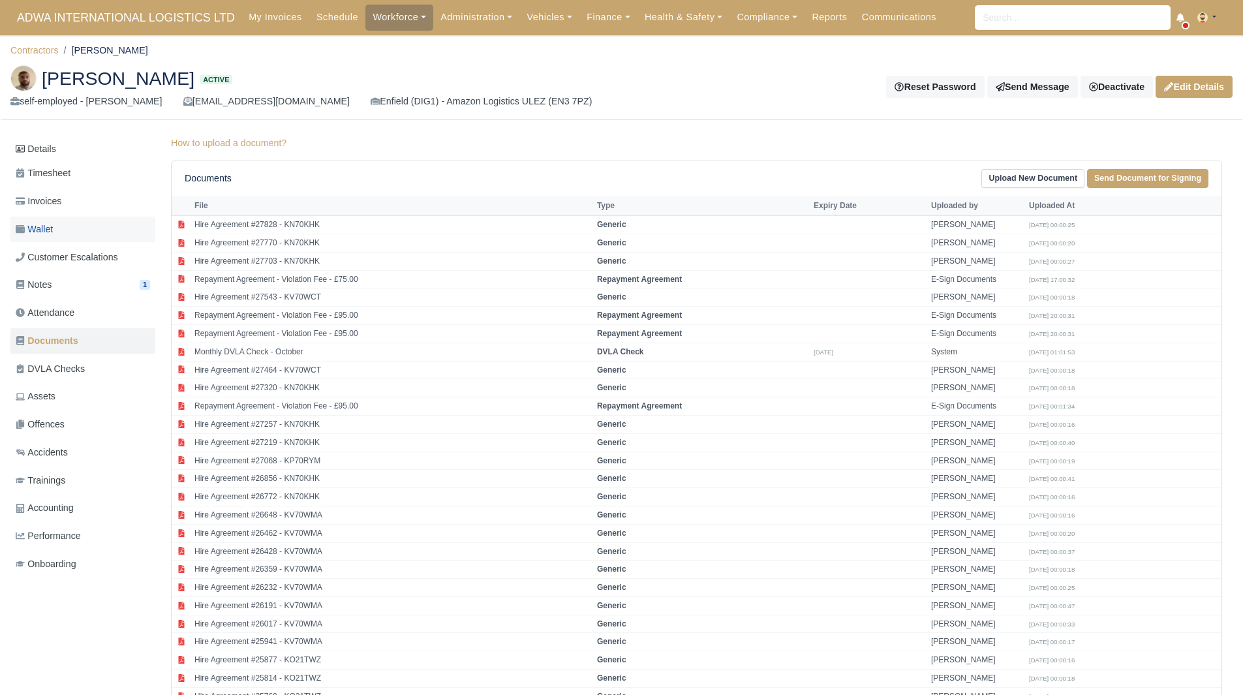
click at [86, 221] on link "Wallet" at bounding box center [82, 229] width 145 height 25
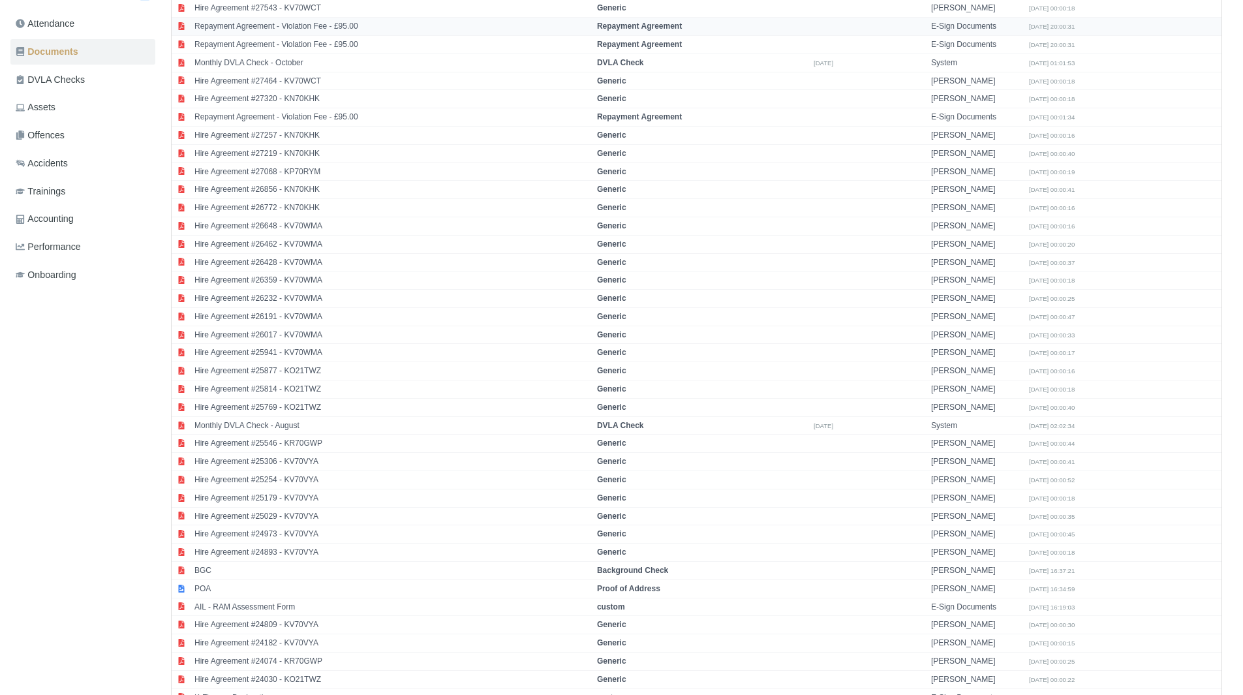
scroll to position [290, 0]
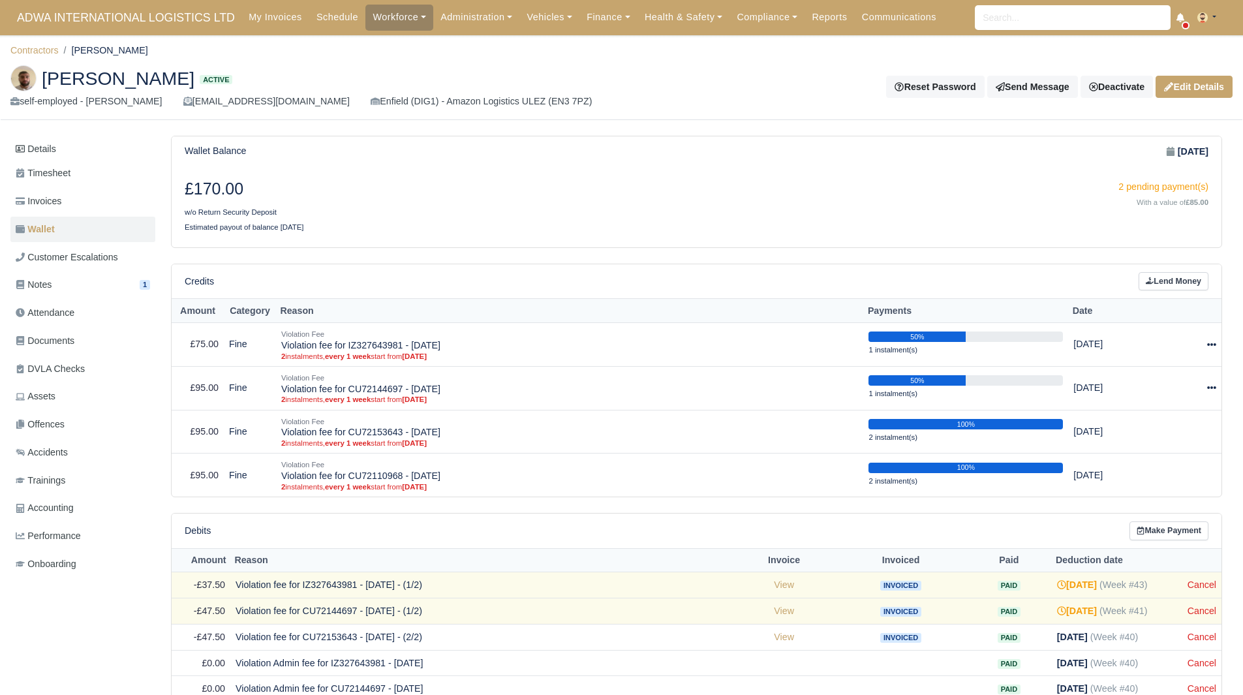
scroll to position [194, 0]
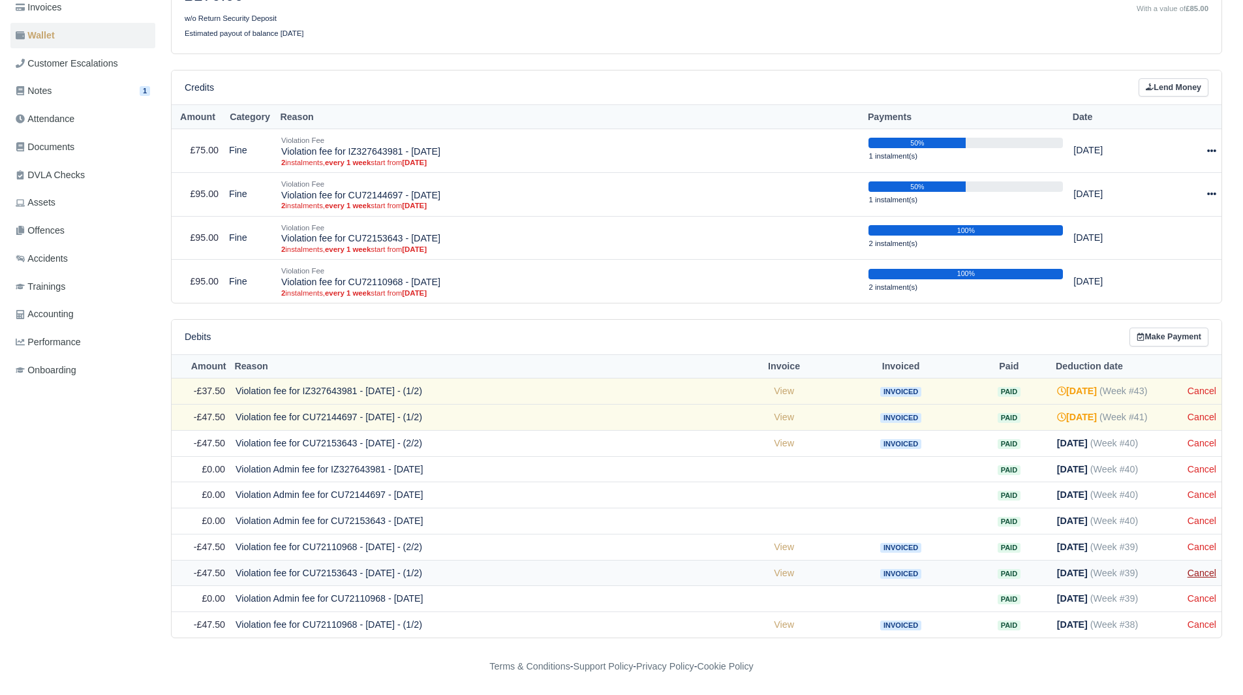
click at [1204, 569] on link "Cancel" at bounding box center [1202, 573] width 29 height 10
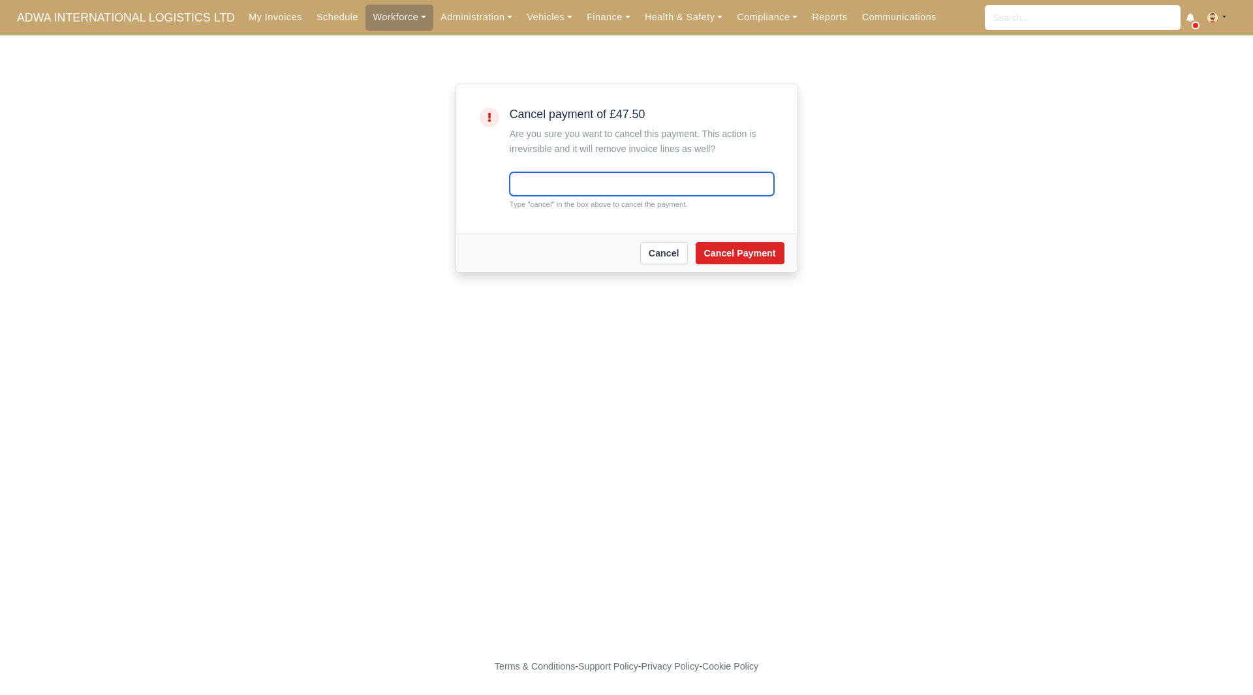
click at [562, 189] on input "text" at bounding box center [642, 183] width 264 height 23
type input "cancel"
click at [724, 260] on button "Cancel Payment" at bounding box center [740, 253] width 89 height 22
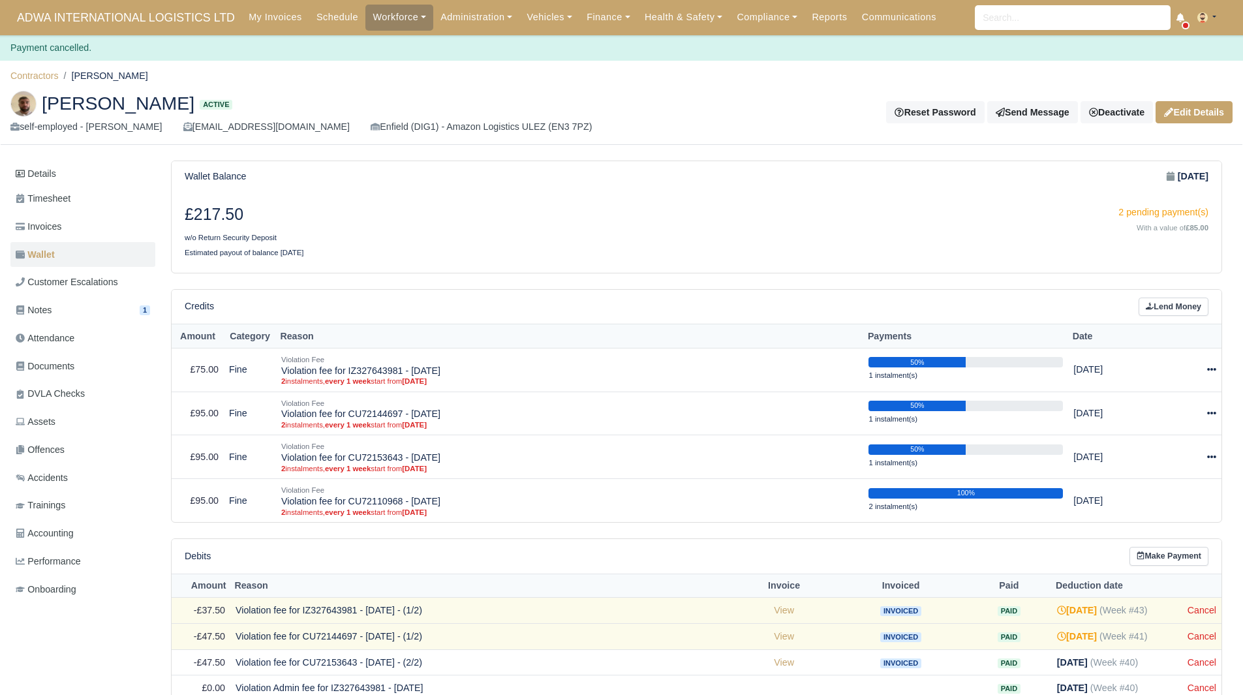
scroll to position [193, 0]
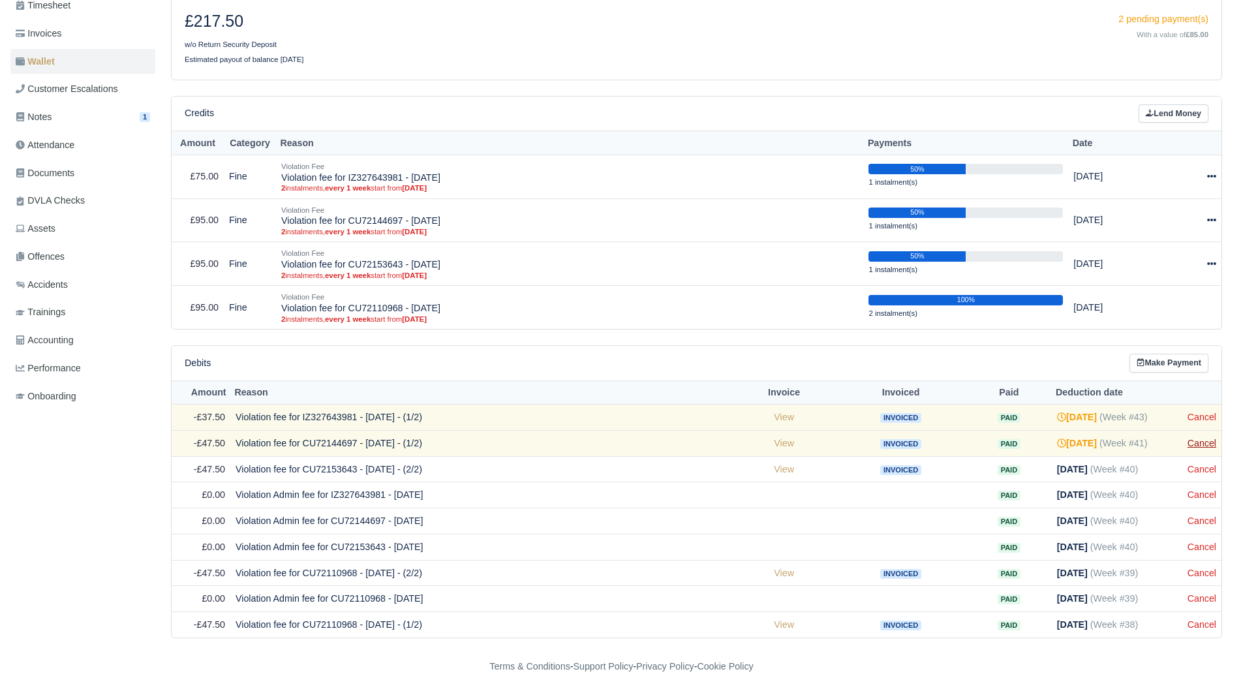
click at [1196, 443] on link "Cancel" at bounding box center [1202, 443] width 29 height 10
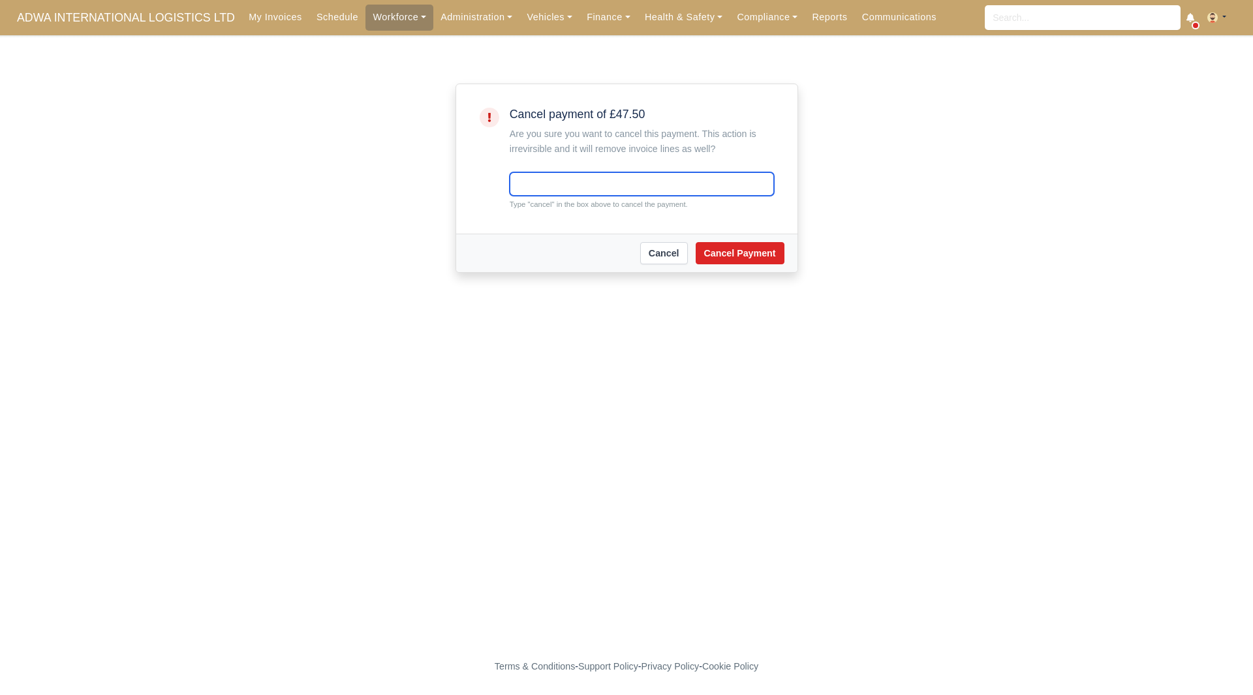
click at [599, 174] on input "text" at bounding box center [642, 183] width 264 height 23
type input "cancel"
click at [717, 249] on button "Cancel Payment" at bounding box center [740, 253] width 89 height 22
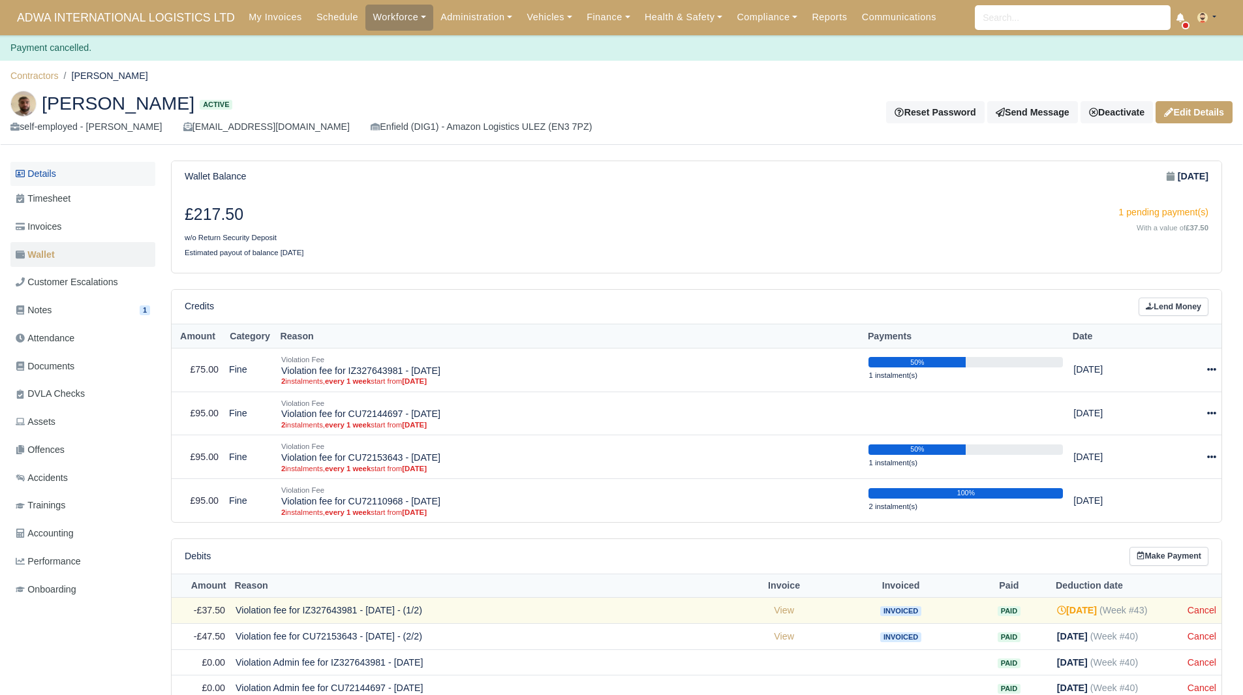
click at [70, 181] on link "Details" at bounding box center [82, 174] width 145 height 24
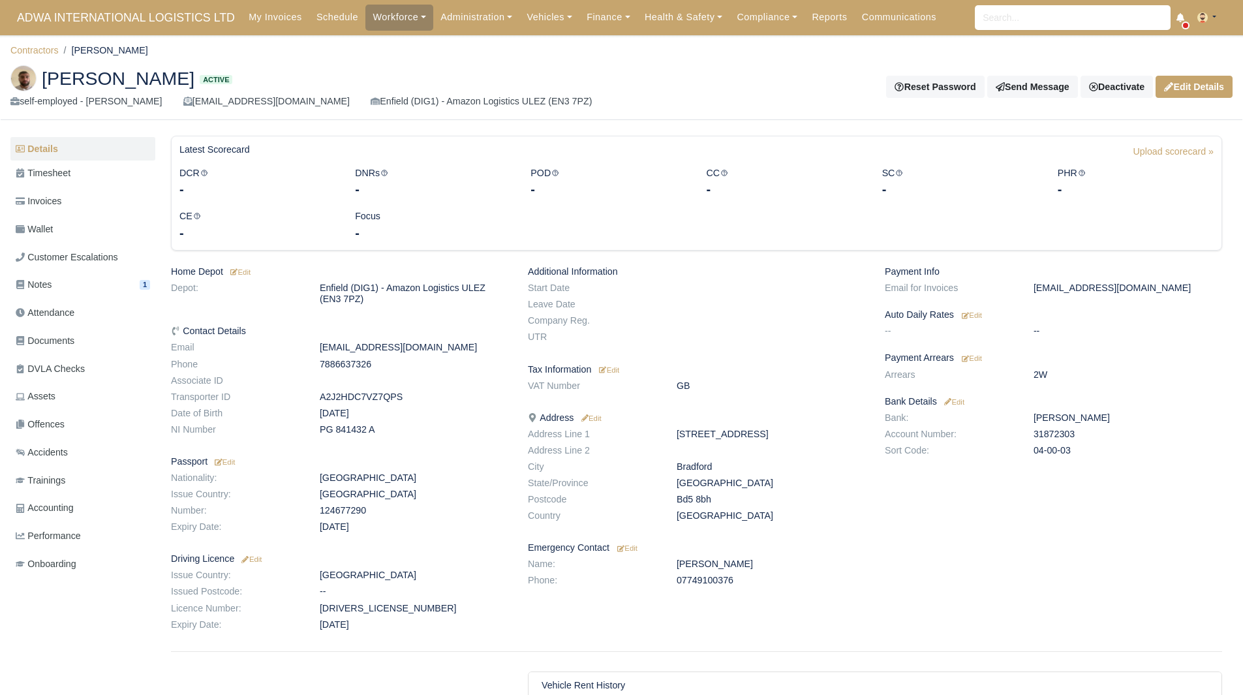
click at [796, 118] on div "Abbas Rehman Active self-employed - Abbas Rehman abbas2001r1@outlook.com Enfiel…" at bounding box center [622, 87] width 1242 height 65
click at [438, 233] on div "-" at bounding box center [433, 233] width 156 height 18
click at [762, 285] on dd at bounding box center [771, 288] width 208 height 11
click at [33, 43] on li "Contractors" at bounding box center [34, 50] width 48 height 15
click at [39, 50] on link "Contractors" at bounding box center [34, 50] width 48 height 10
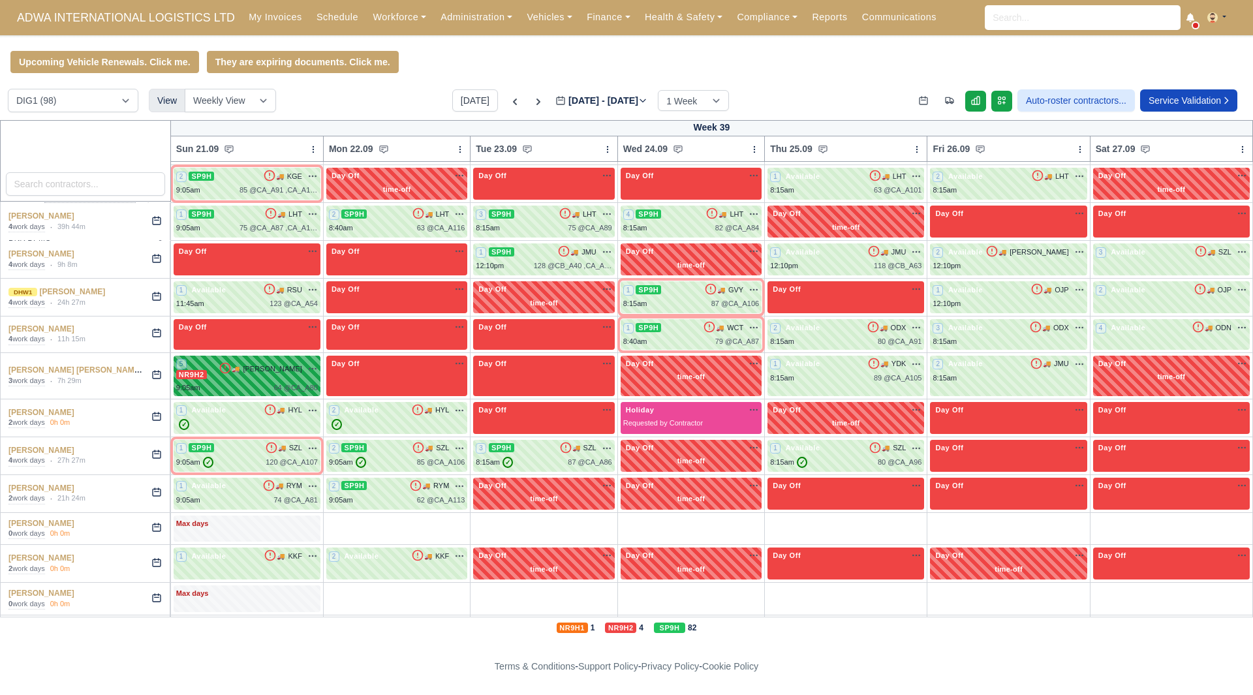
scroll to position [1729, 0]
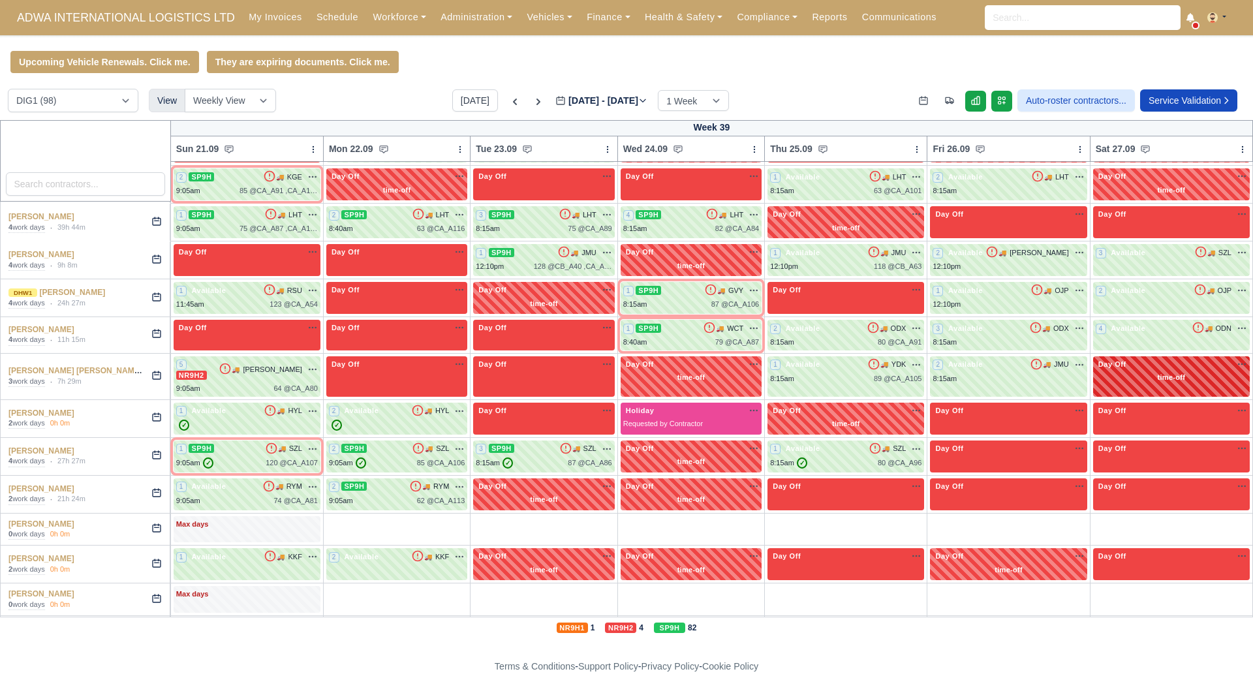
click at [1129, 368] on span "Day Off" at bounding box center [1112, 364] width 33 height 9
select select "Day Off"
select select "time-off"
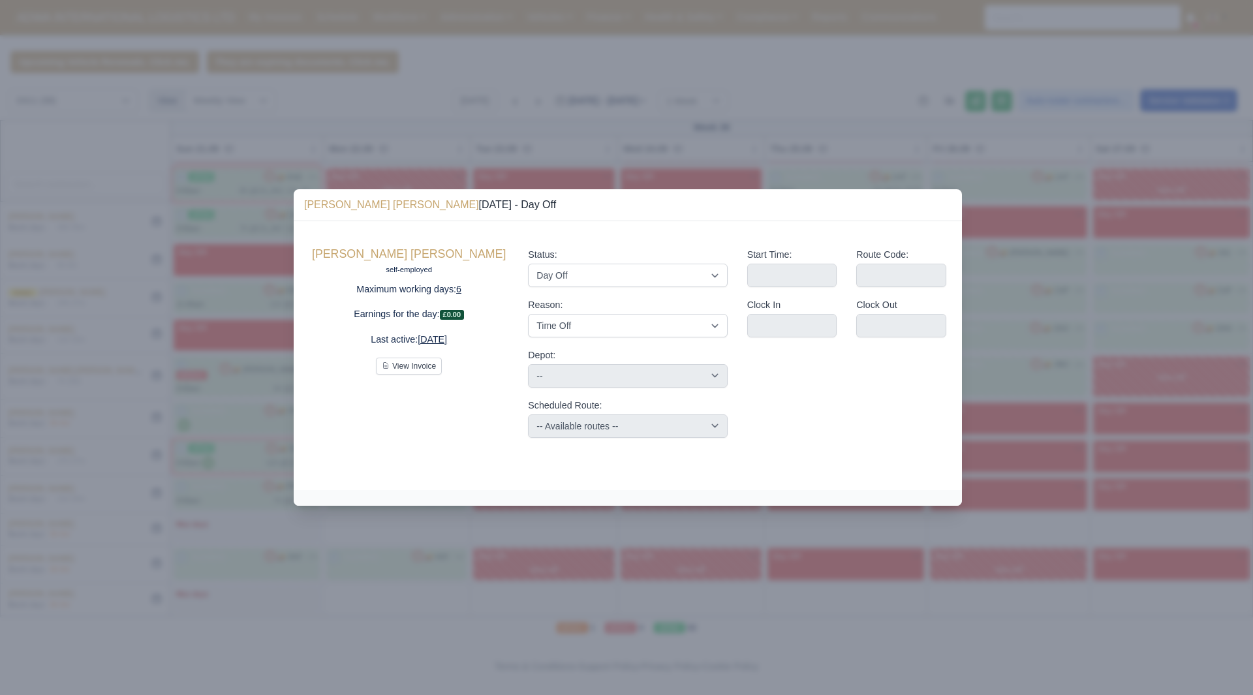
click at [602, 288] on div "Status: Available Day Off Stand By Holiday Other Depot In Office OSM Ridealong …" at bounding box center [627, 342] width 219 height 211
click at [625, 281] on select "Available Day Off Stand By Holiday Other Depot In Office OSM Ridealong Nursery …" at bounding box center [627, 275] width 199 height 23
select select "Available"
click at [528, 264] on select "Available Day Off Stand By Holiday Other Depot In Office OSM Ridealong Nursery …" at bounding box center [627, 275] width 199 height 23
select select
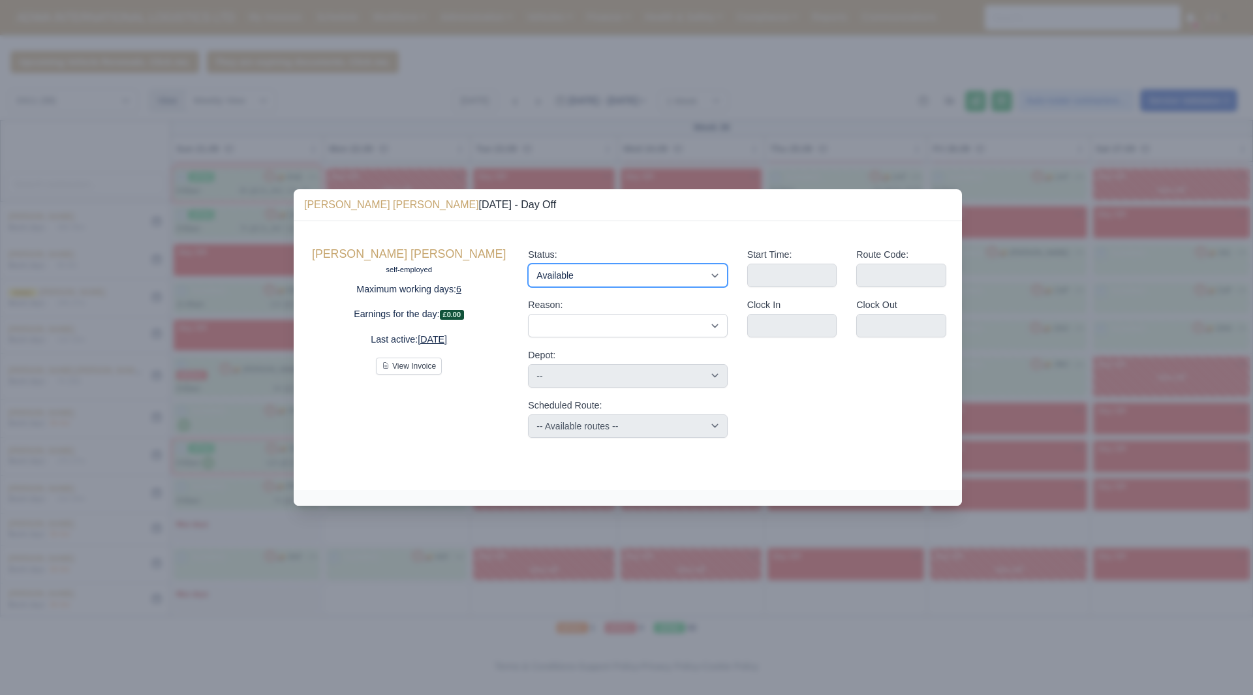
select select
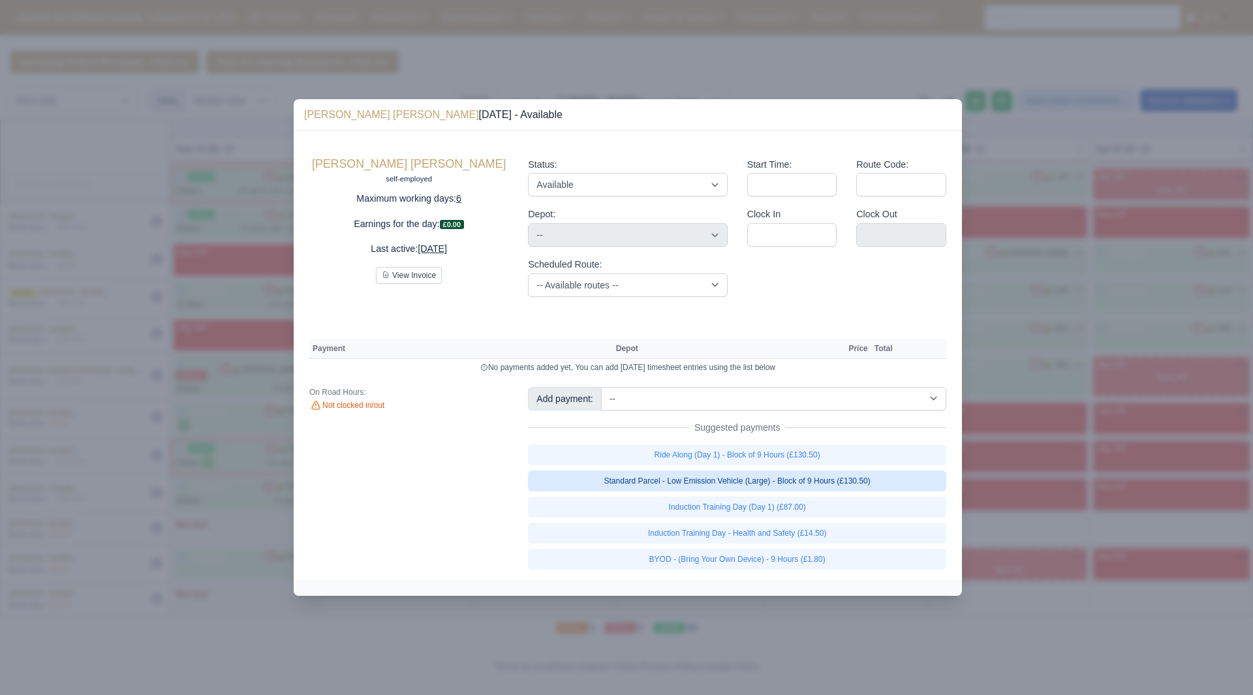
click at [889, 477] on link "Standard Parcel - Low Emission Vehicle (Large) - Block of 9 Hours (£130.50)" at bounding box center [737, 481] width 418 height 21
select select "1"
select select
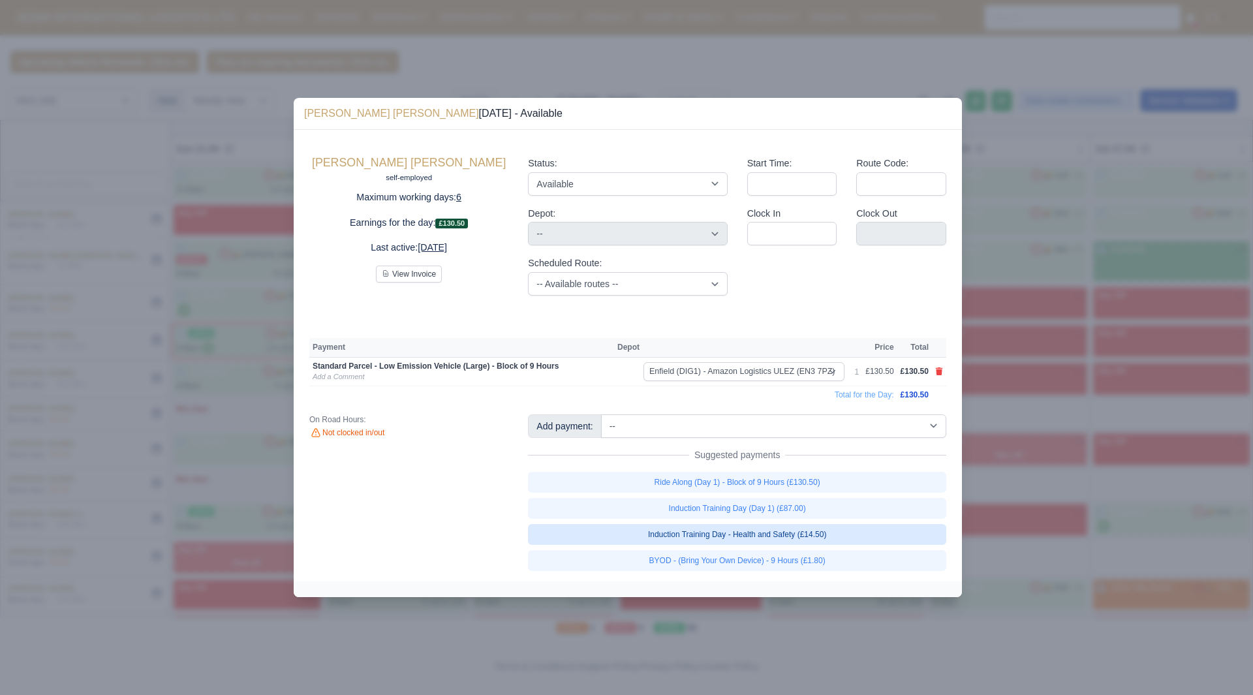
select select "1"
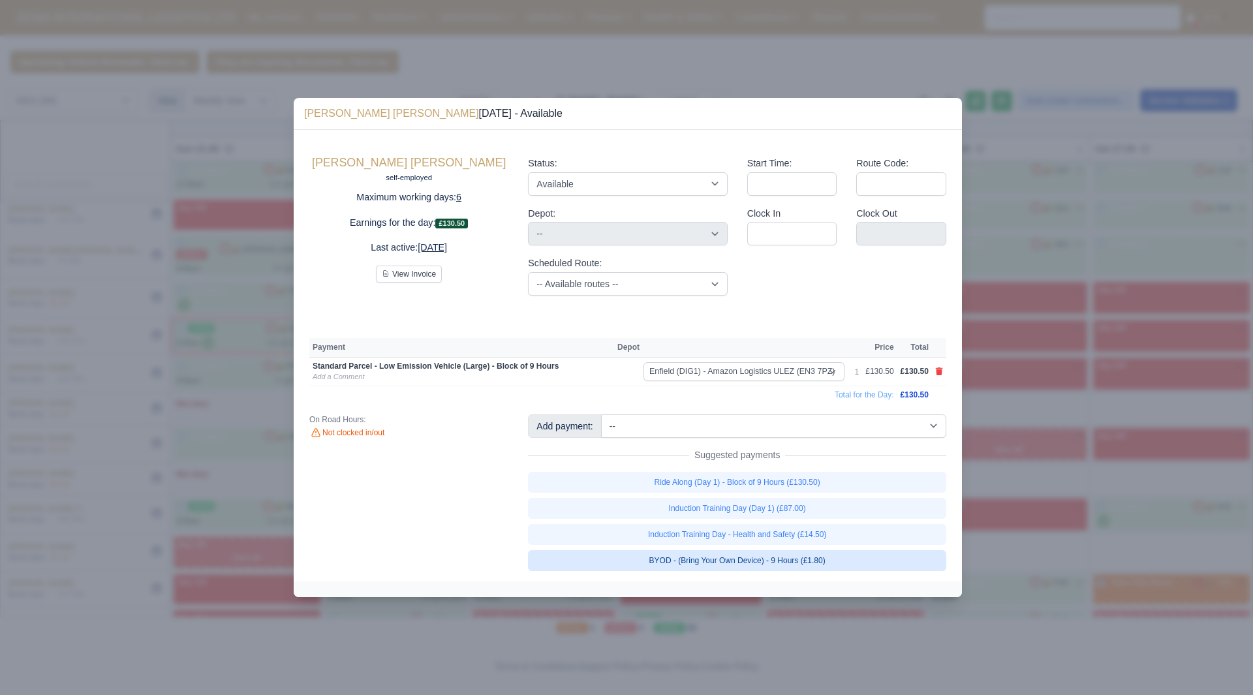
click at [862, 563] on link "BYOD - (Bring Your Own Device) - 9 Hours (£1.80)" at bounding box center [737, 560] width 418 height 21
select select
select select "1"
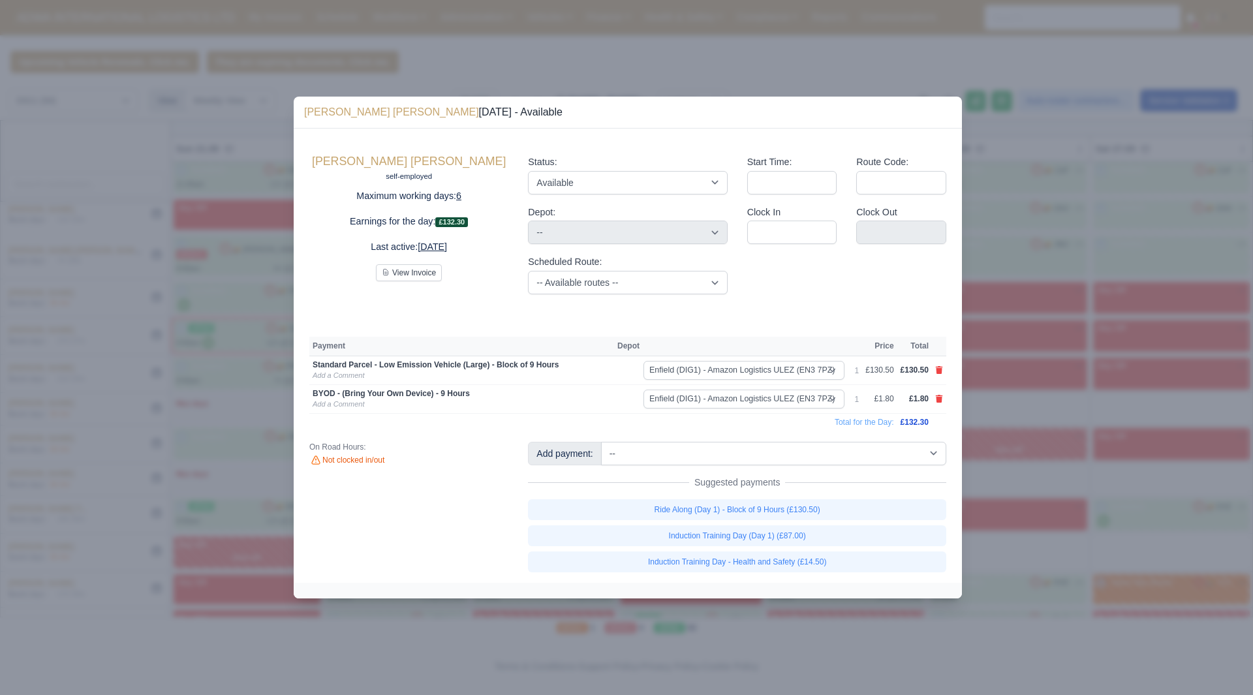
click at [1016, 522] on div at bounding box center [626, 347] width 1253 height 695
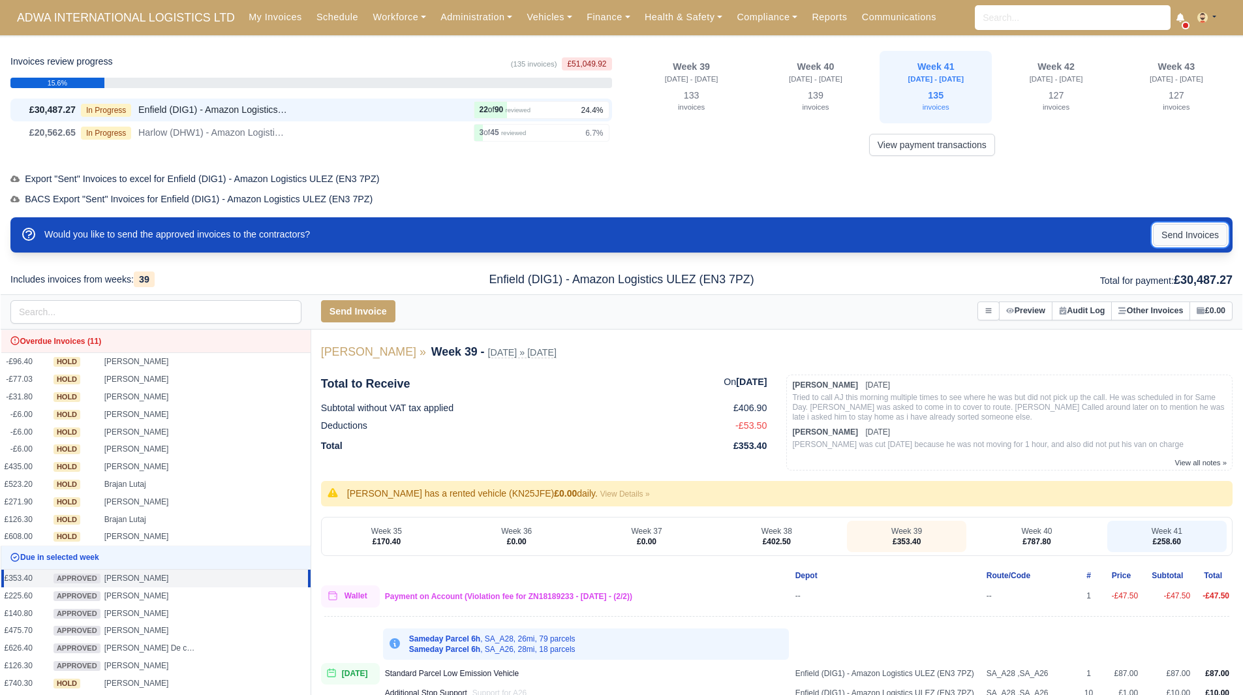
click at [1222, 237] on button "Send Invoices" at bounding box center [1190, 235] width 74 height 22
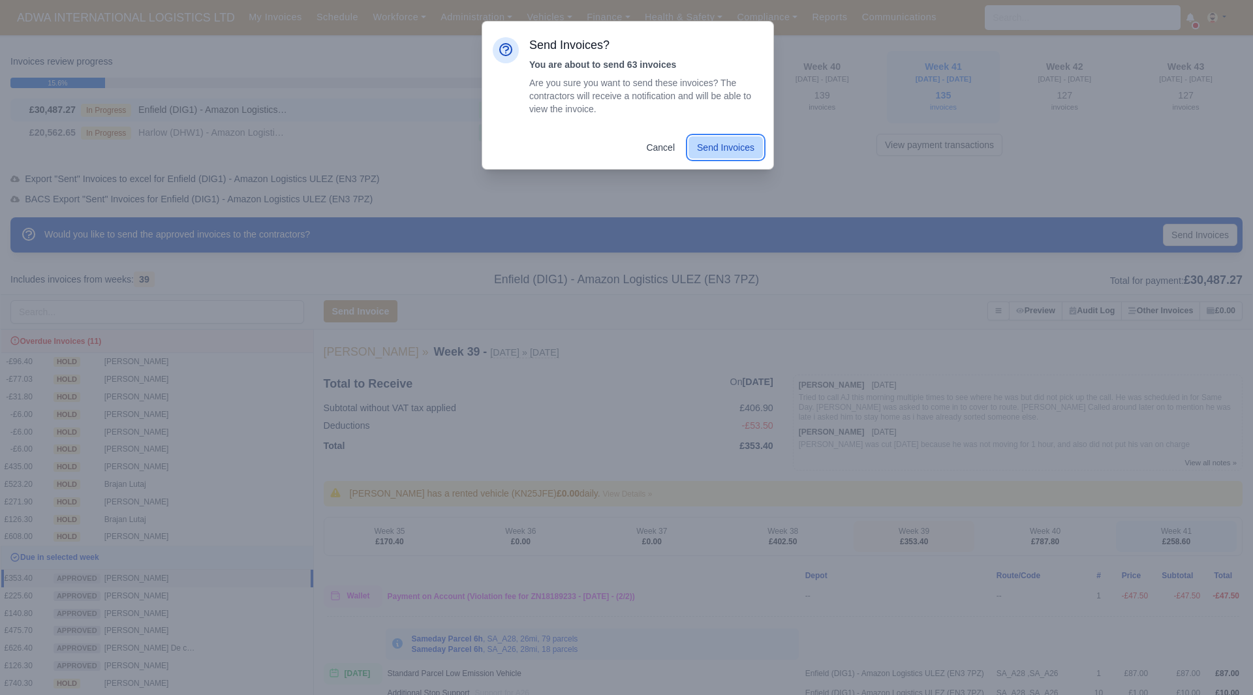
click at [743, 138] on button "Send Invoices" at bounding box center [726, 147] width 74 height 22
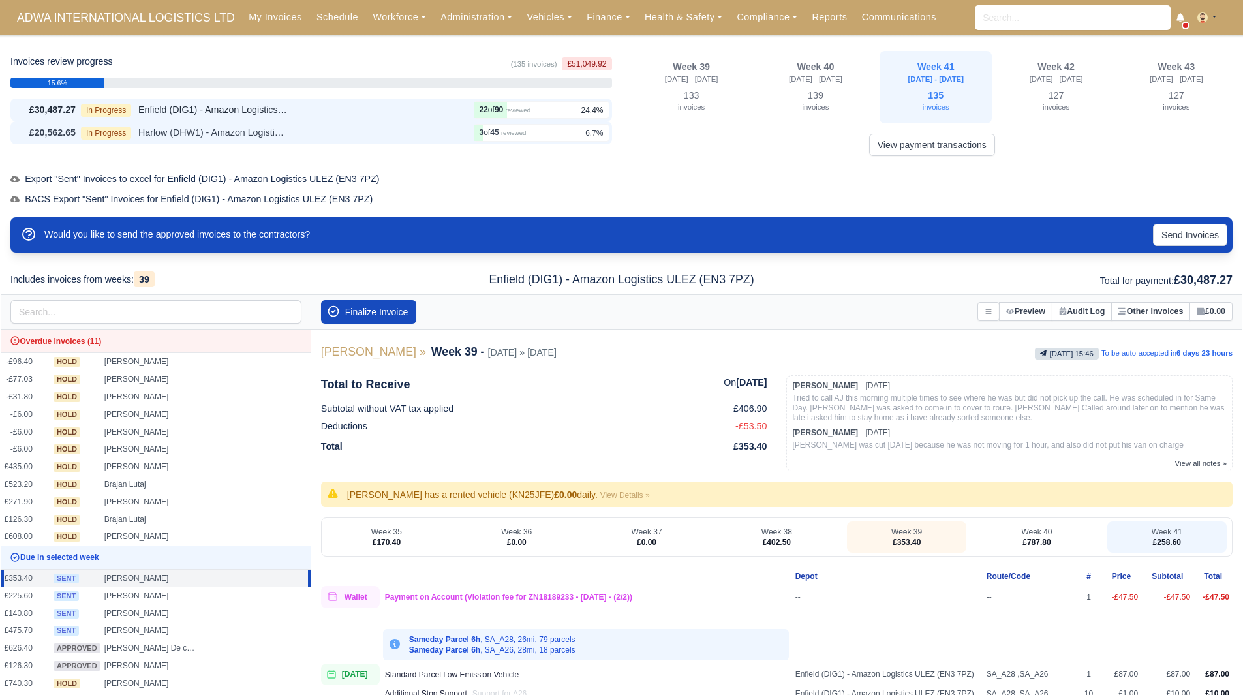
click at [229, 133] on span "Harlow (DHW1) - Amazon Logistics (CM19 5AW)" at bounding box center [213, 132] width 150 height 15
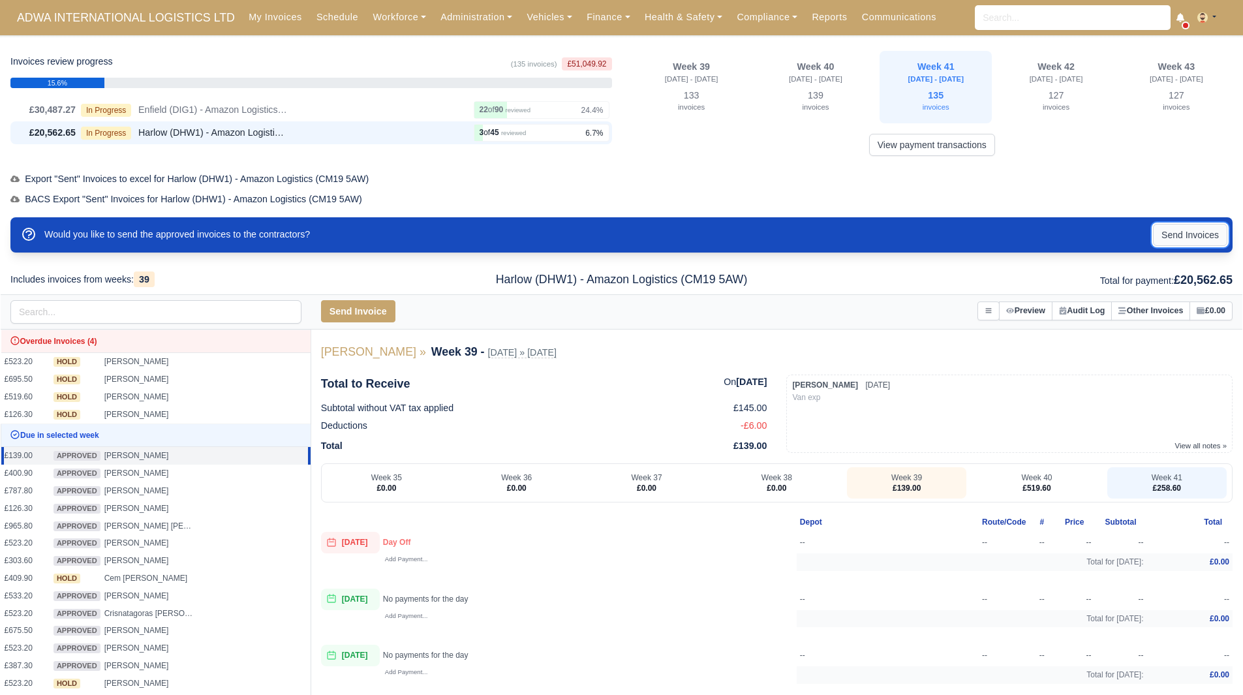
click at [1170, 240] on button "Send Invoices" at bounding box center [1190, 235] width 74 height 22
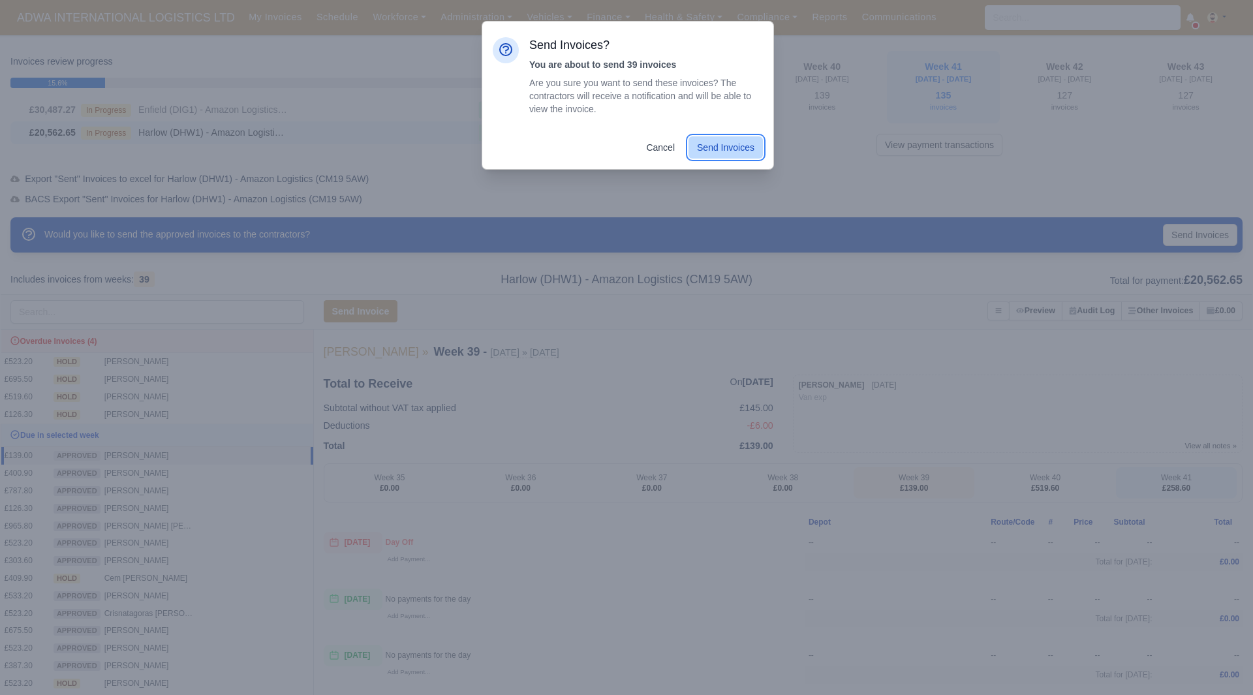
click at [730, 151] on button "Send Invoices" at bounding box center [726, 147] width 74 height 22
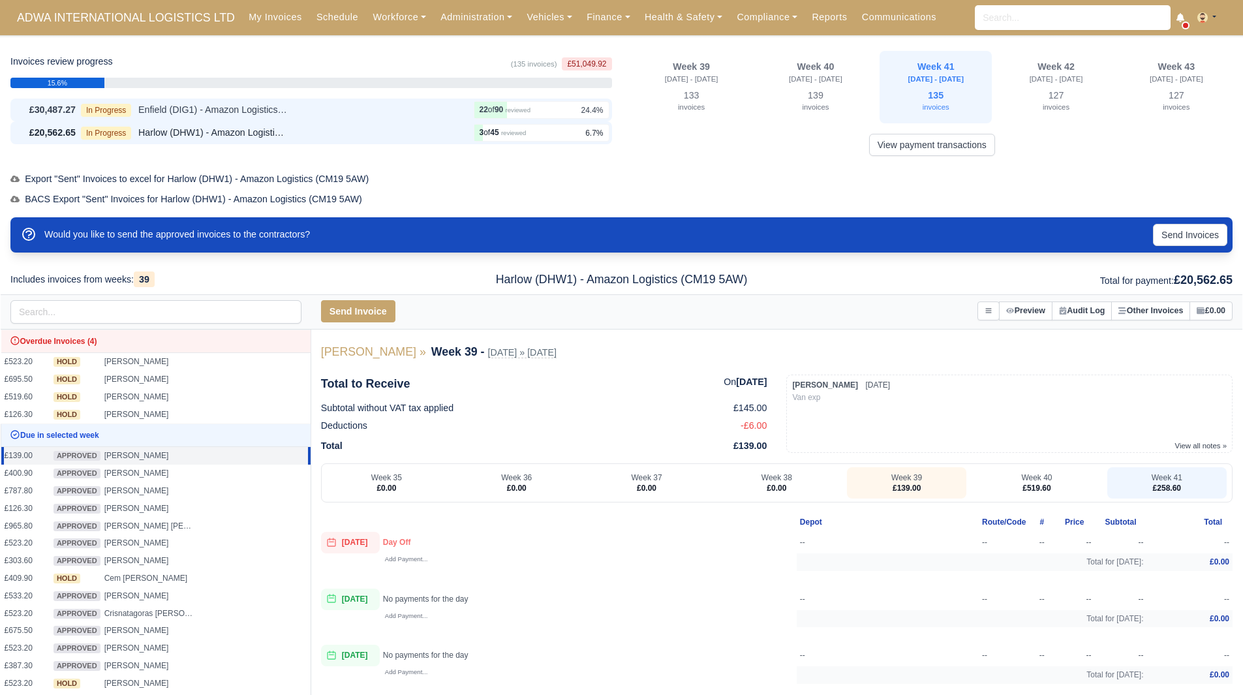
click at [180, 114] on span "Enfield (DIG1) - Amazon Logistics ULEZ (EN3 7PZ)" at bounding box center [213, 109] width 150 height 15
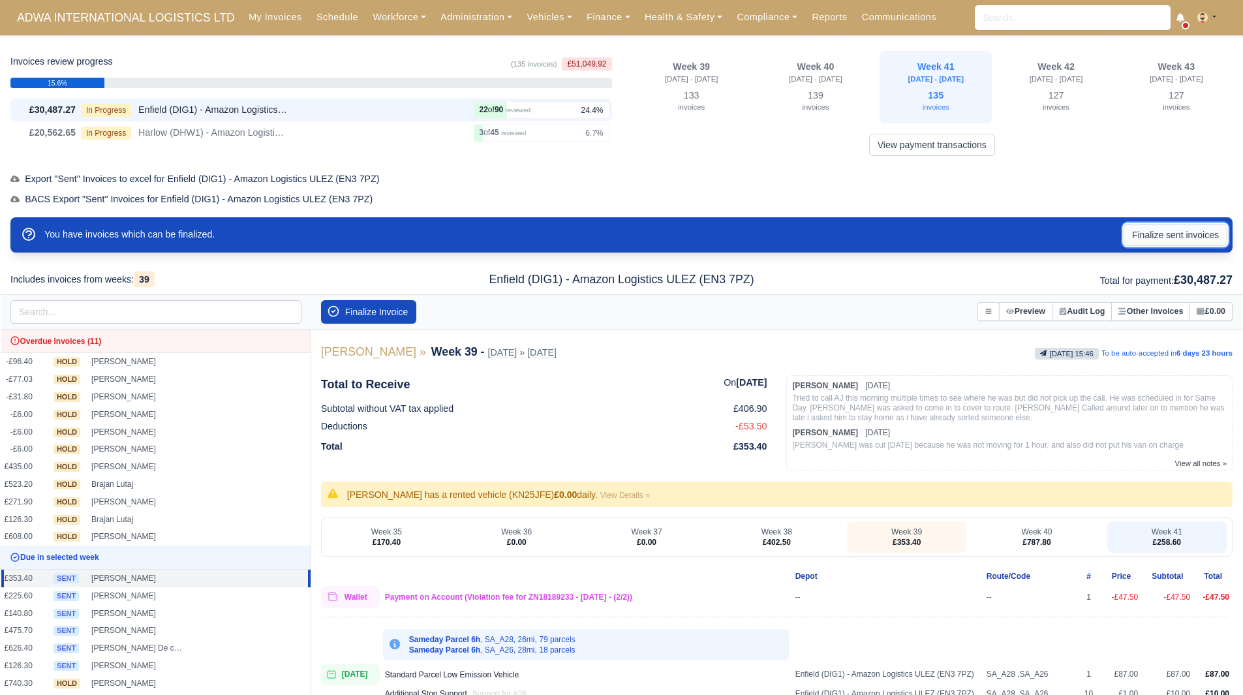
click at [1196, 227] on button "Finalize sent invoices" at bounding box center [1176, 235] width 104 height 22
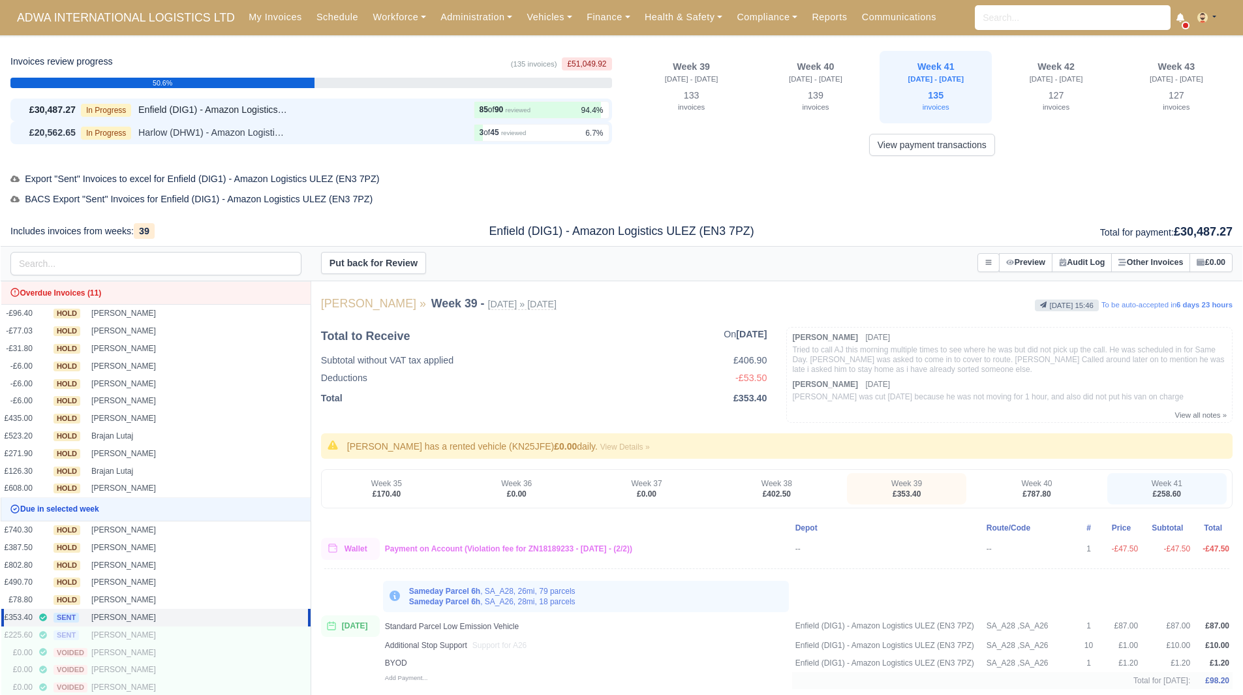
click at [375, 132] on div "In Progress Harlow (DHW1) - Amazon Logistics (CM19 5AW)" at bounding box center [275, 132] width 388 height 15
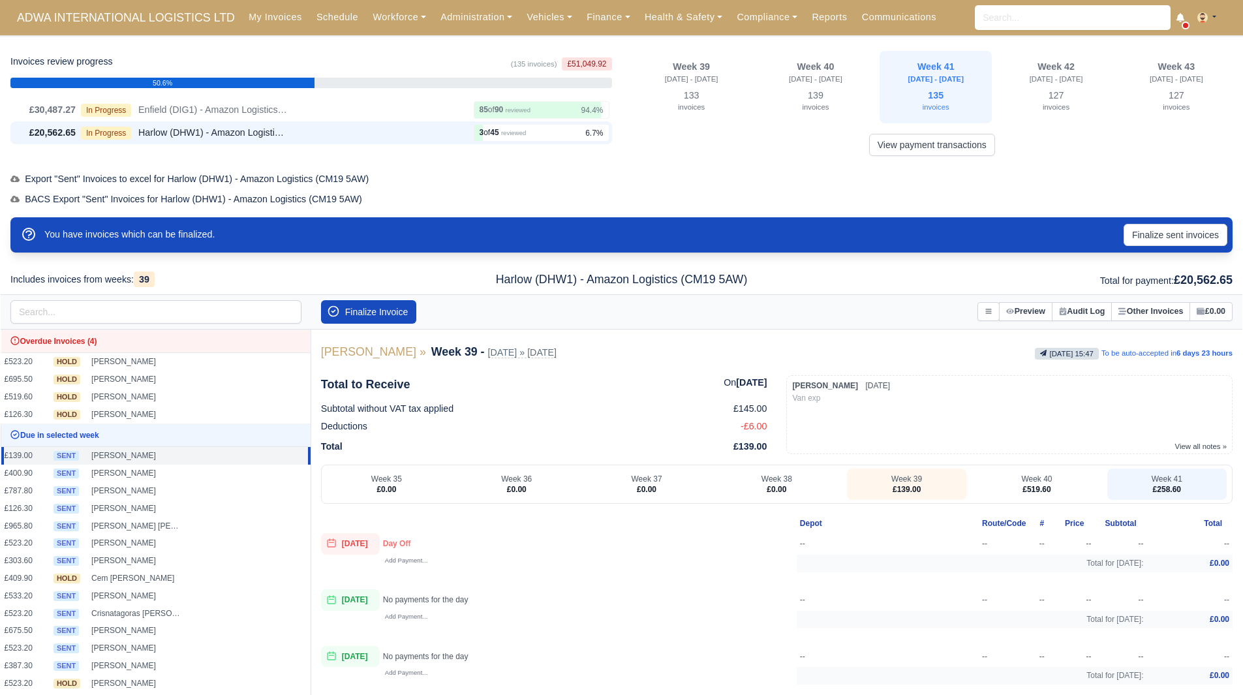
click at [1191, 255] on div "You have invoices which can be finalized. Finalize sent invoices" at bounding box center [621, 241] width 1223 height 48
click at [1191, 244] on button "Finalize sent invoices" at bounding box center [1176, 235] width 104 height 22
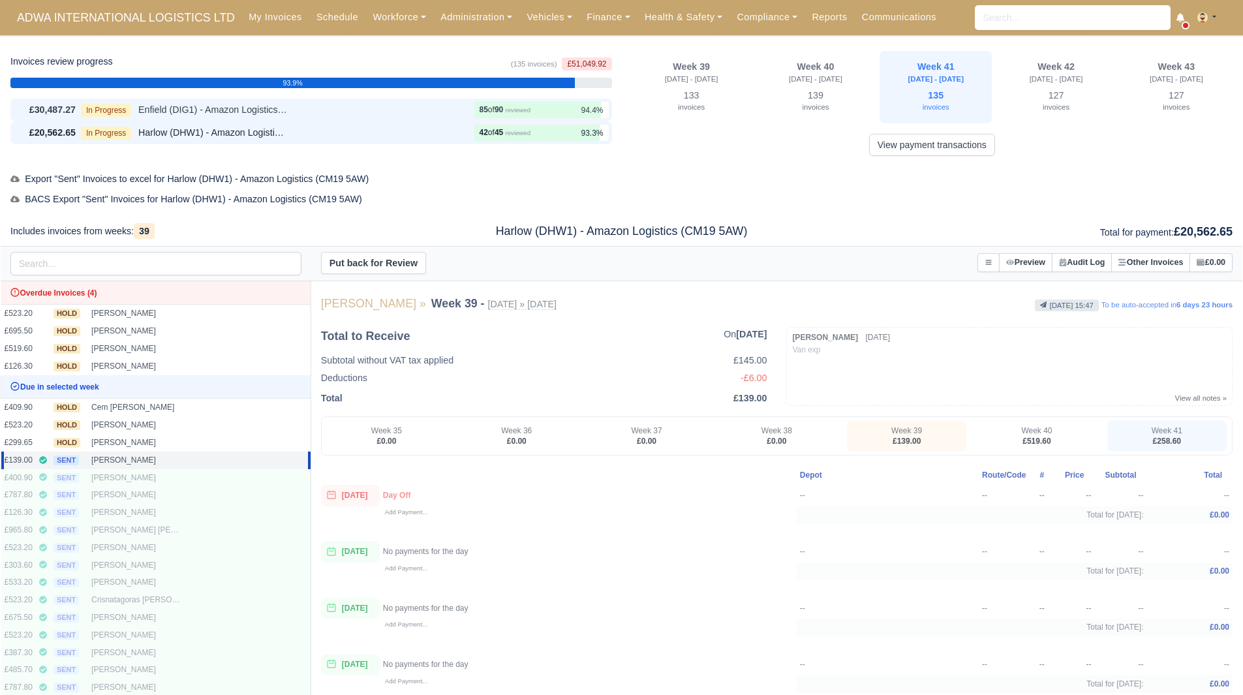
click at [396, 110] on div "In Progress Enfield (DIG1) - Amazon Logistics ULEZ (EN3 7PZ)" at bounding box center [275, 109] width 388 height 15
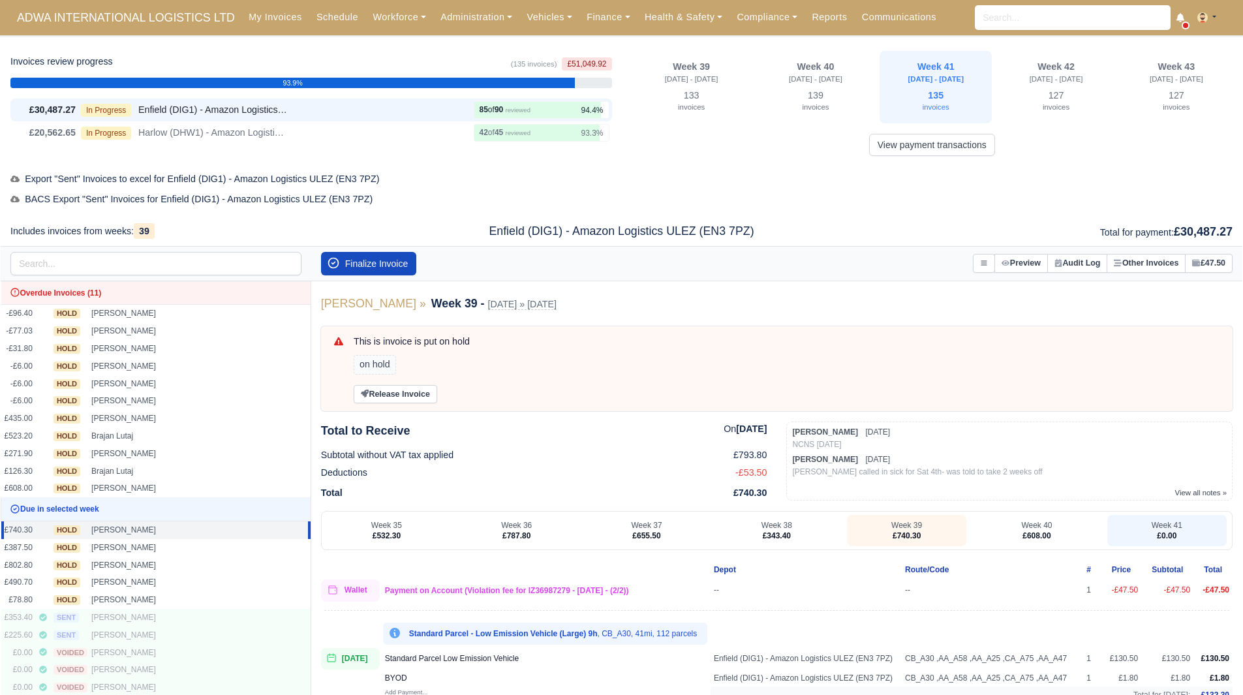
click at [386, 234] on div "Includes invoices from weeks: 39" at bounding box center [208, 231] width 414 height 15
click at [376, 257] on button "Finalize Invoice" at bounding box center [369, 263] width 96 height 23
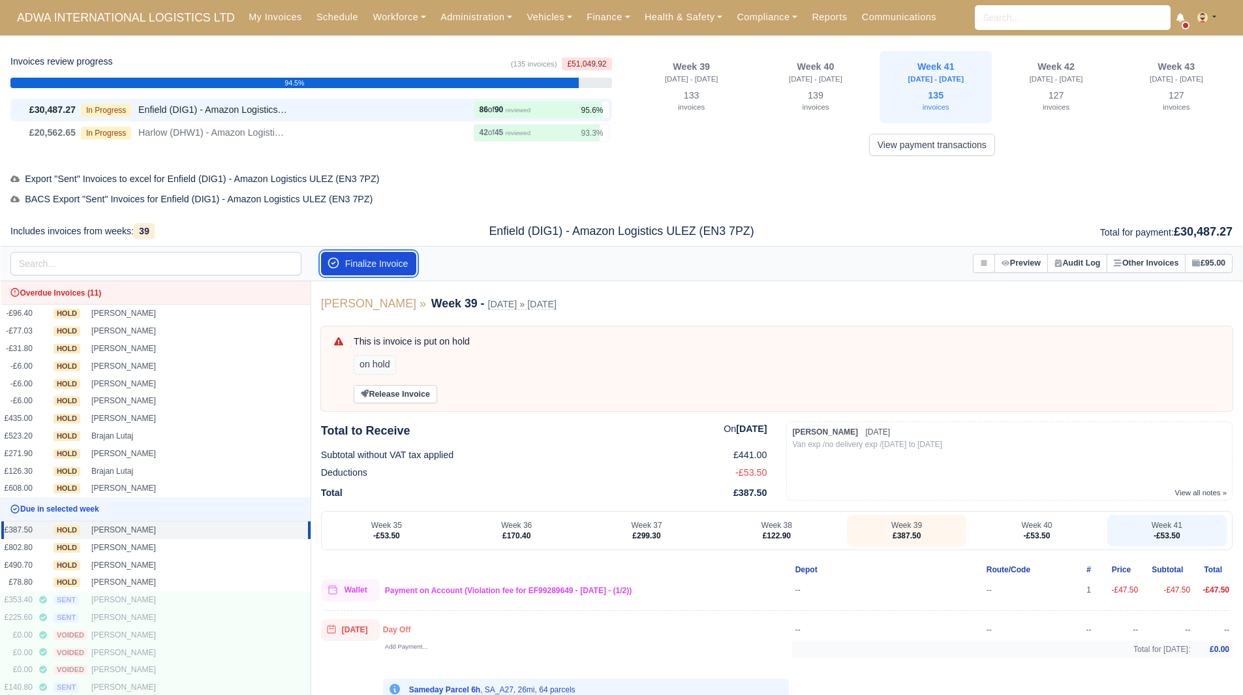
click at [376, 257] on button "Finalize Invoice" at bounding box center [369, 263] width 96 height 23
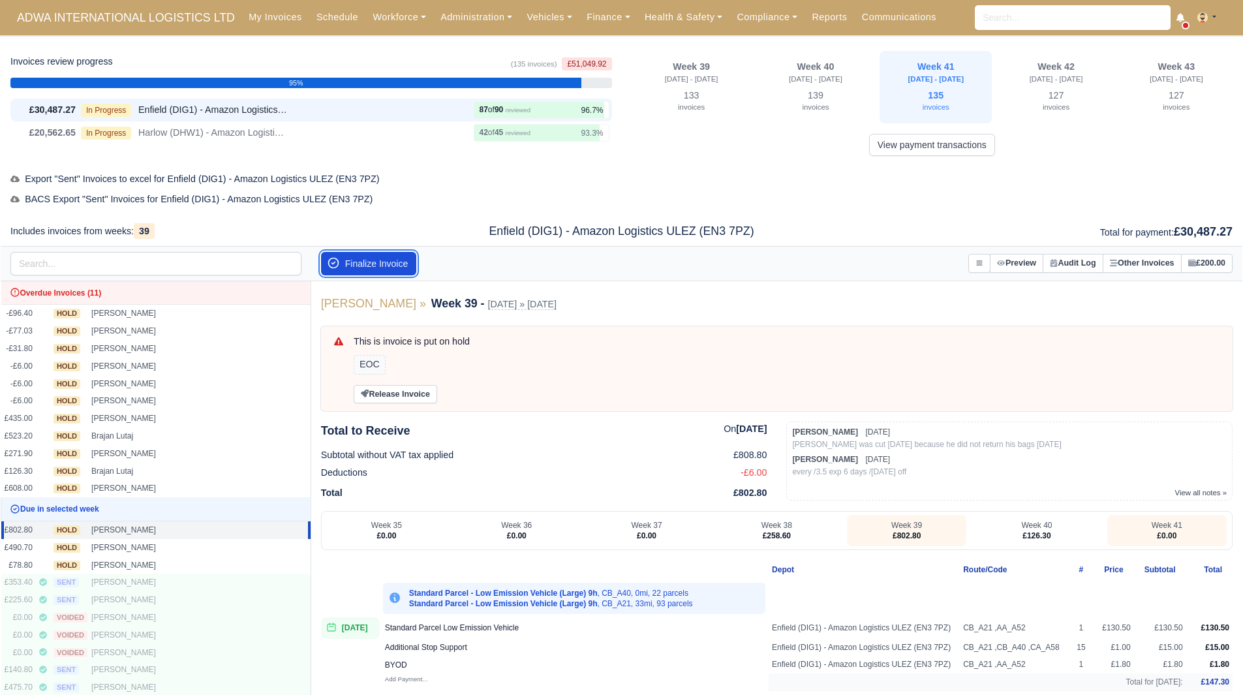
click at [391, 264] on button "Finalize Invoice" at bounding box center [369, 263] width 96 height 23
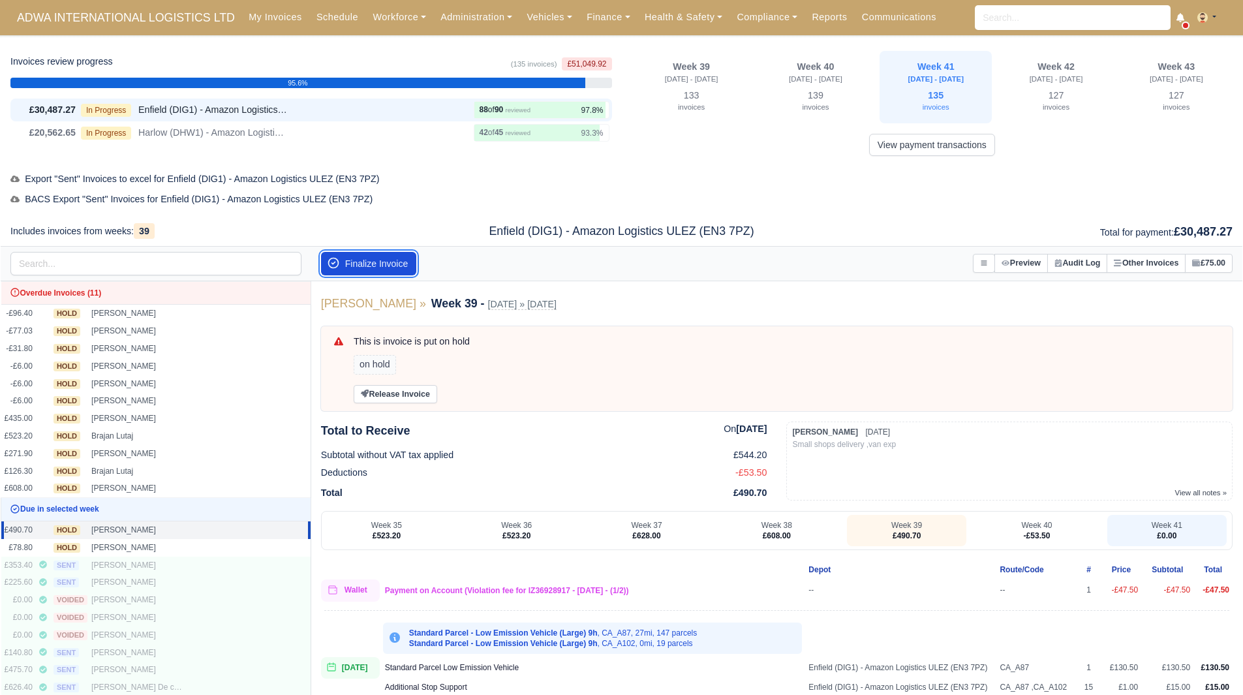
click at [391, 264] on button "Finalize Invoice" at bounding box center [369, 263] width 96 height 23
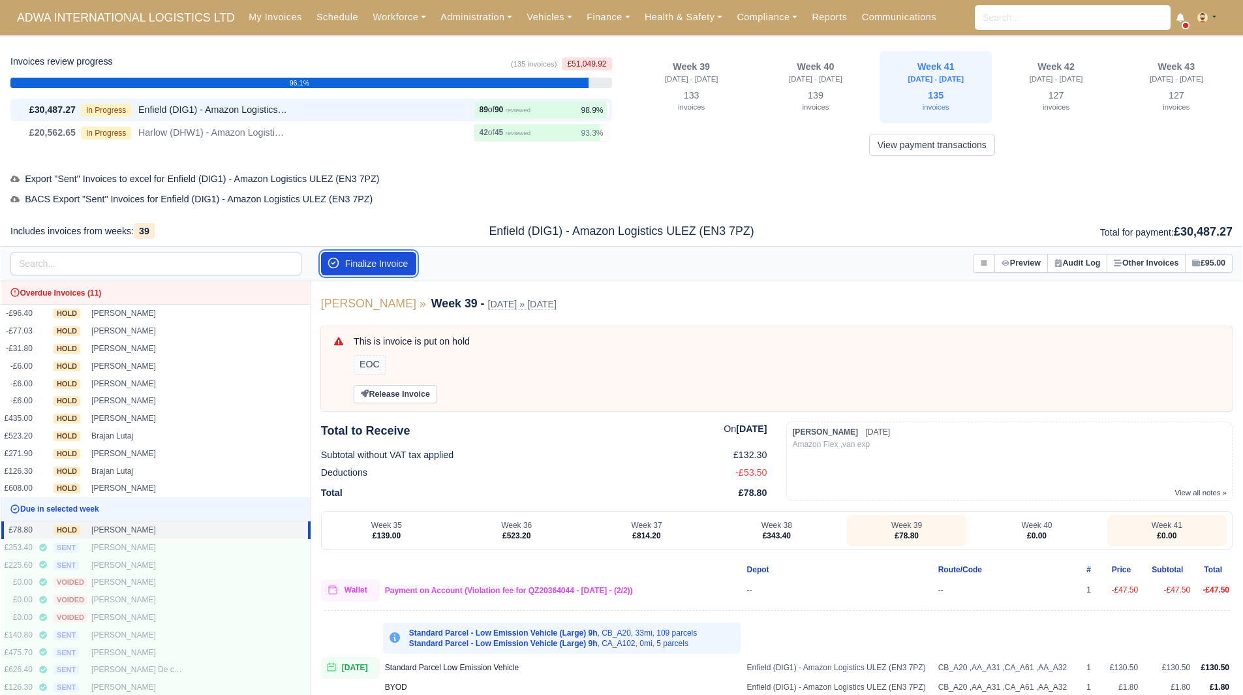
click at [343, 260] on button "Finalize Invoice" at bounding box center [369, 263] width 96 height 23
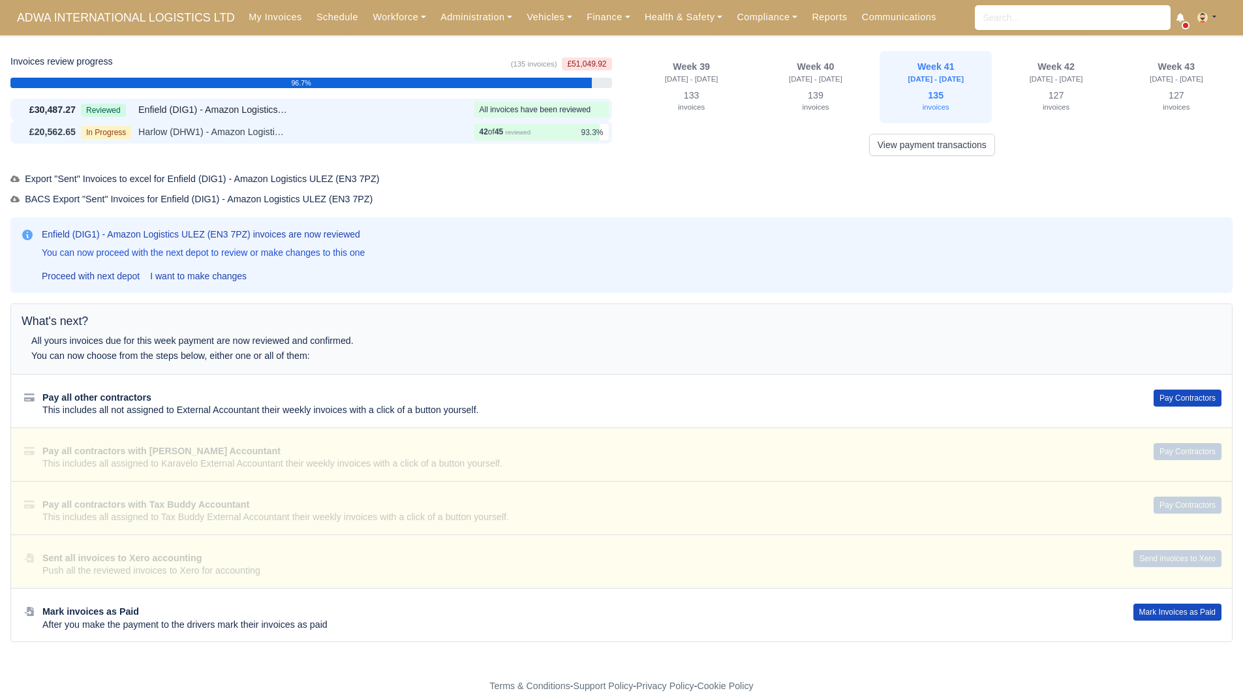
click at [359, 135] on div "In Progress Harlow (DHW1) - Amazon Logistics (CM19 5AW)" at bounding box center [275, 132] width 388 height 15
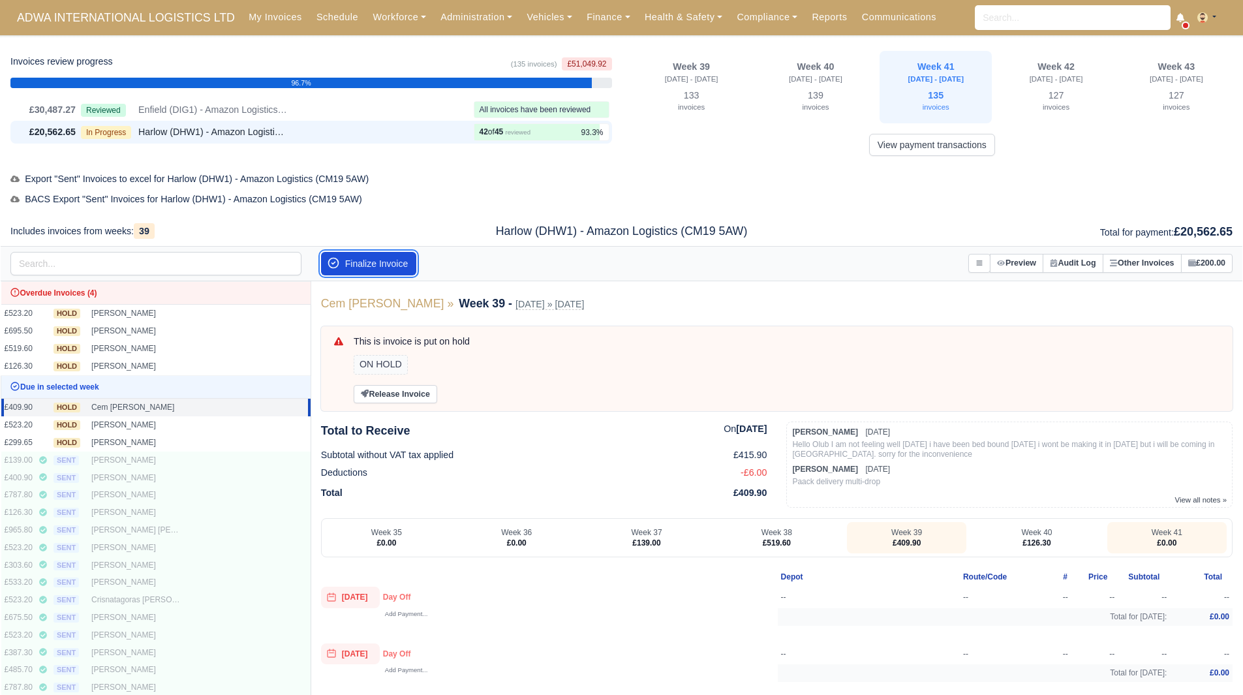
click at [400, 273] on button "Finalize Invoice" at bounding box center [369, 263] width 96 height 23
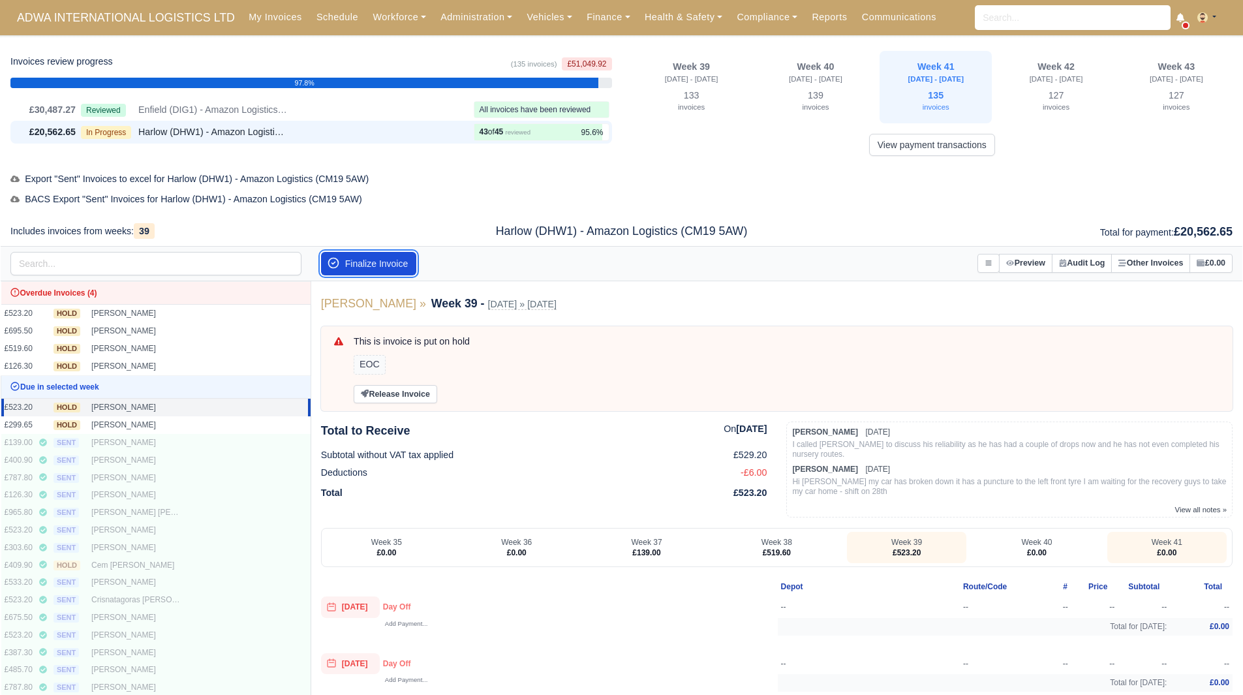
click at [400, 269] on button "Finalize Invoice" at bounding box center [369, 263] width 96 height 23
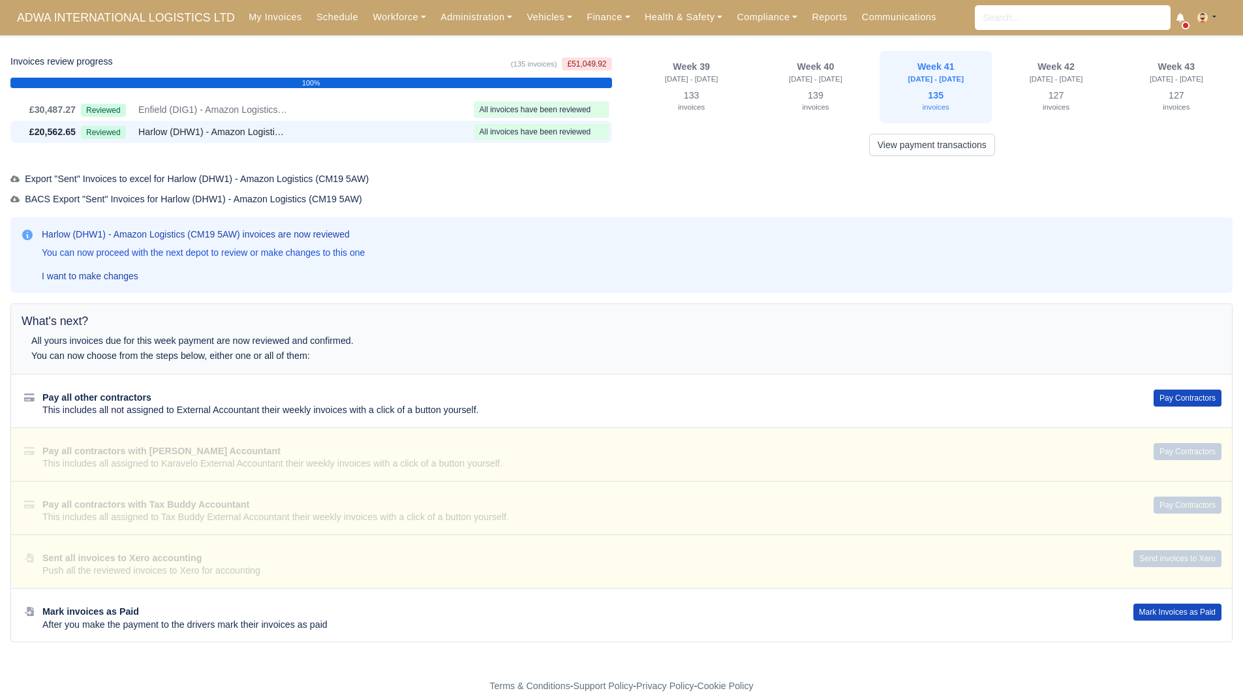
click at [843, 281] on div "Harlow (DHW1) - Amazon Logistics (CM19 5AW) invoices are now reviewed You can n…" at bounding box center [622, 255] width 1202 height 55
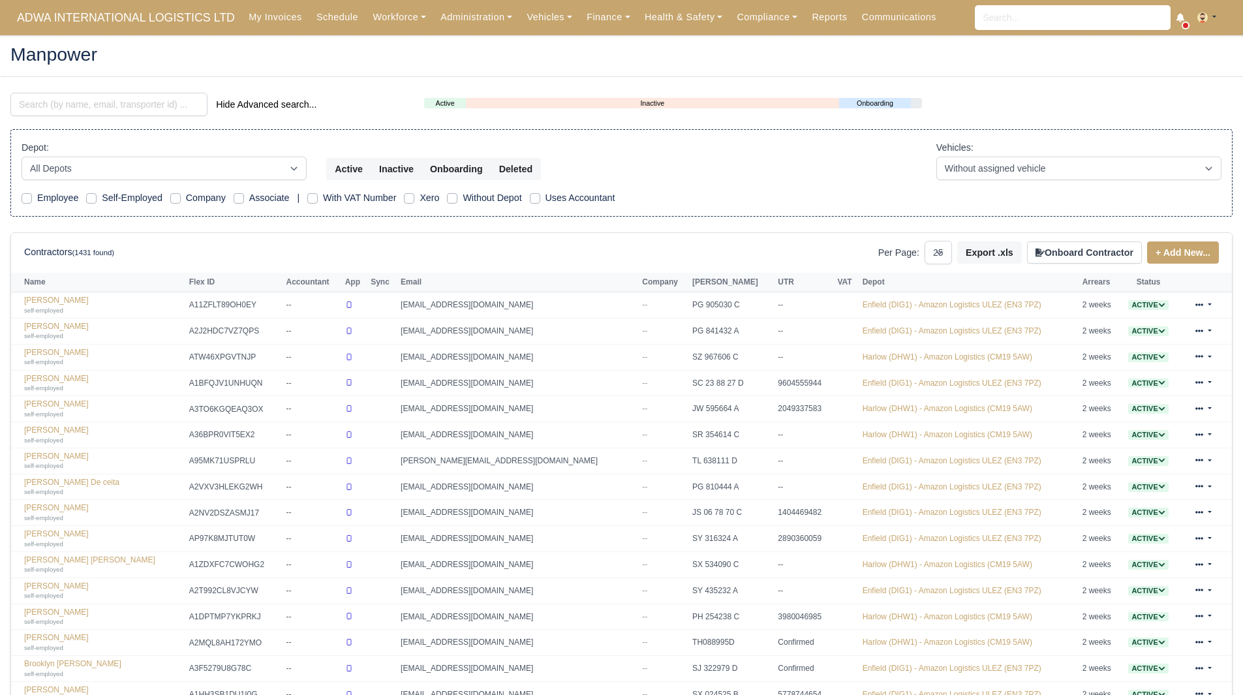
select select "25"
click at [123, 104] on input "search" at bounding box center [108, 104] width 197 height 23
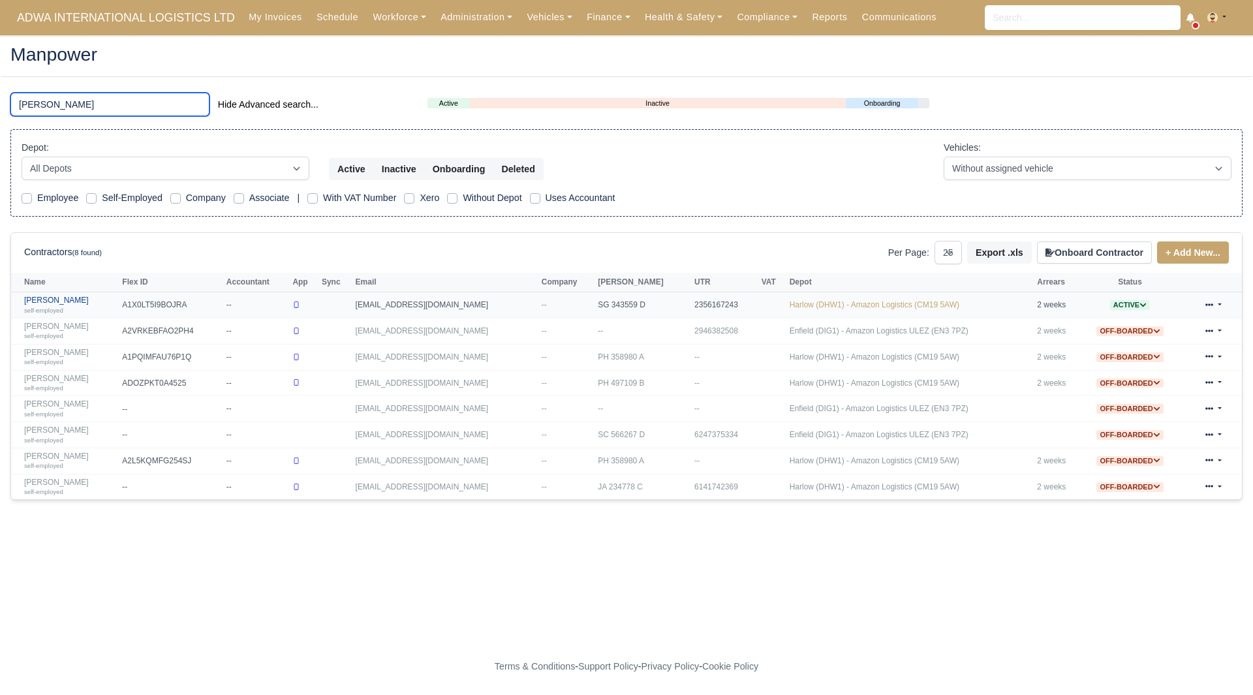
type input "[PERSON_NAME]"
click at [70, 302] on link "[PERSON_NAME] self-employed" at bounding box center [69, 305] width 91 height 19
